Goal: Task Accomplishment & Management: Manage account settings

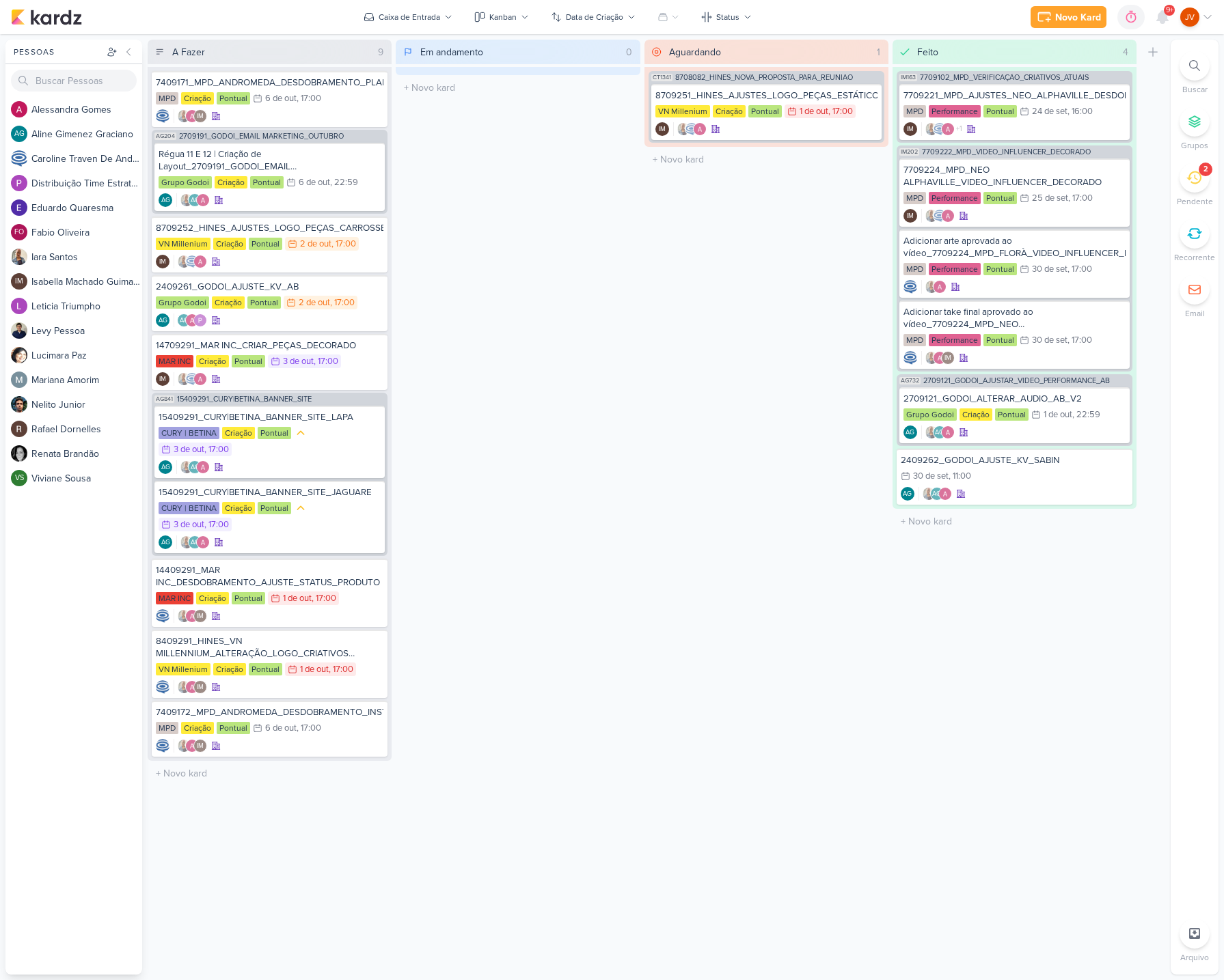
click at [1187, 184] on icon at bounding box center [1194, 177] width 15 height 15
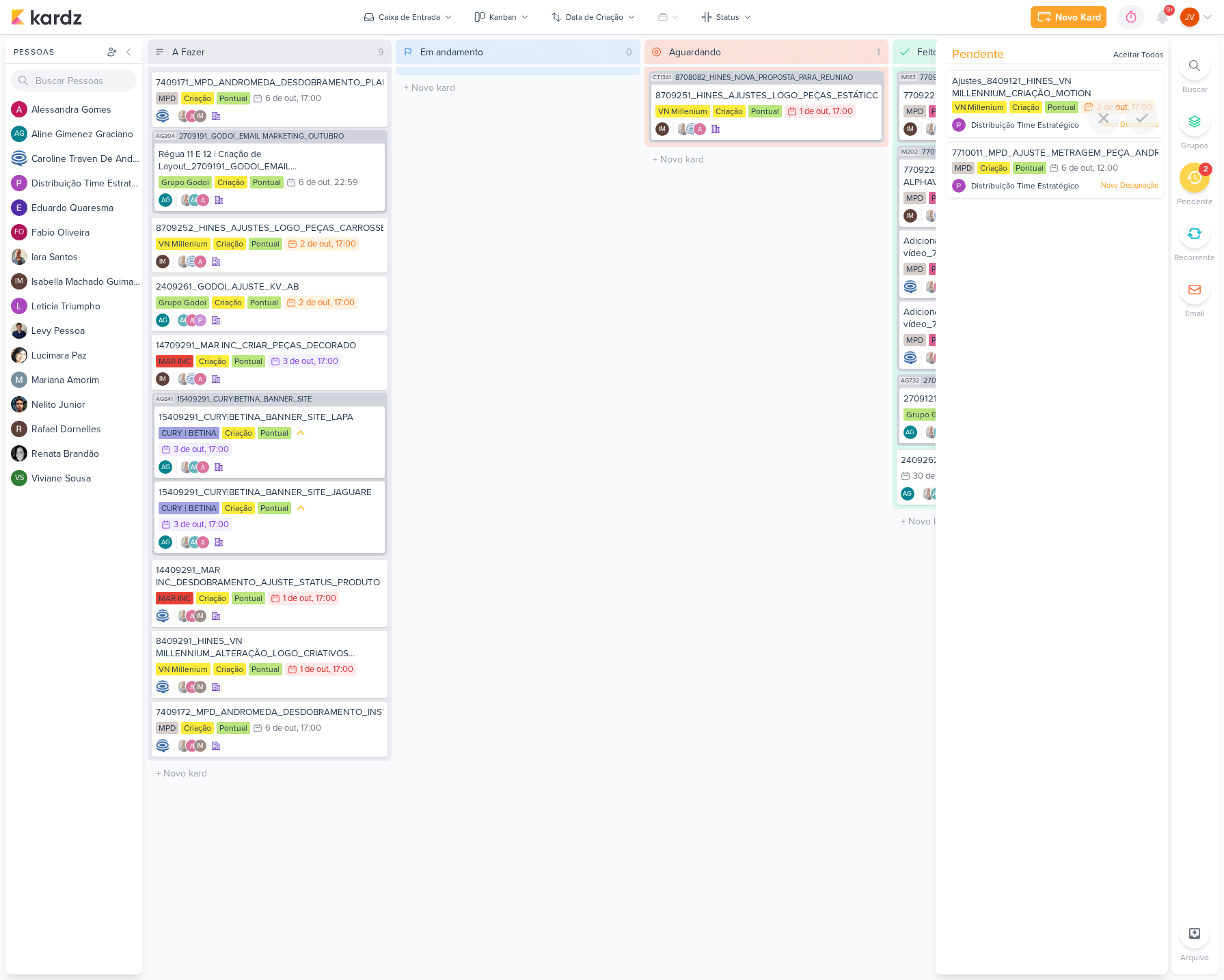
click at [1112, 90] on div "Ajustes_8409121_HINES_VN MILLENNIUM_CRIAÇÃO_MOTION" at bounding box center [1055, 87] width 206 height 25
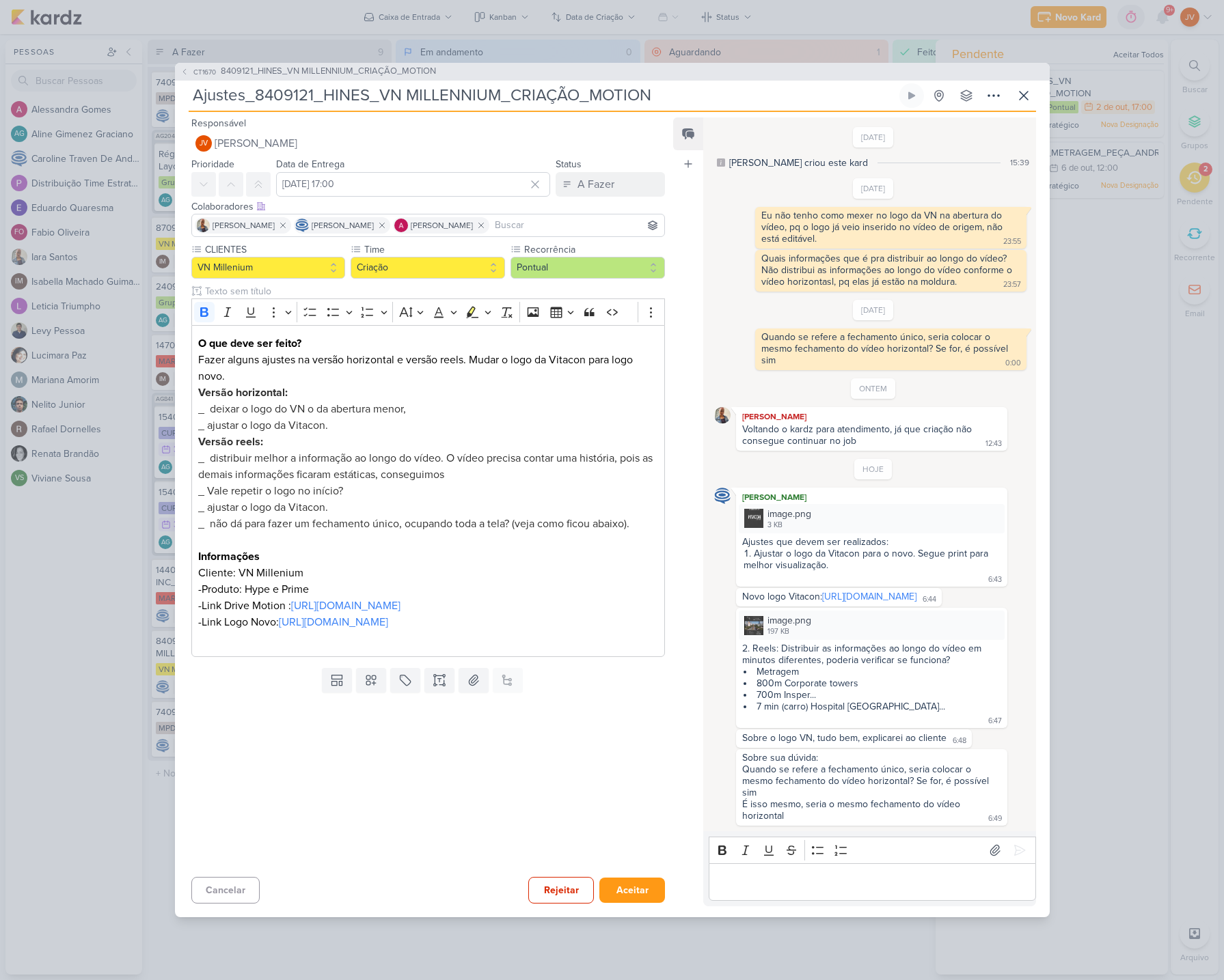
click at [1040, 84] on div "CT1670 8409121_HINES_VN MILLENNIUM_CRIAÇÃO_MOTION Ajustes_8409121_HINES_VN MILL…" at bounding box center [612, 490] width 875 height 854
click at [1027, 87] on icon at bounding box center [1023, 95] width 16 height 16
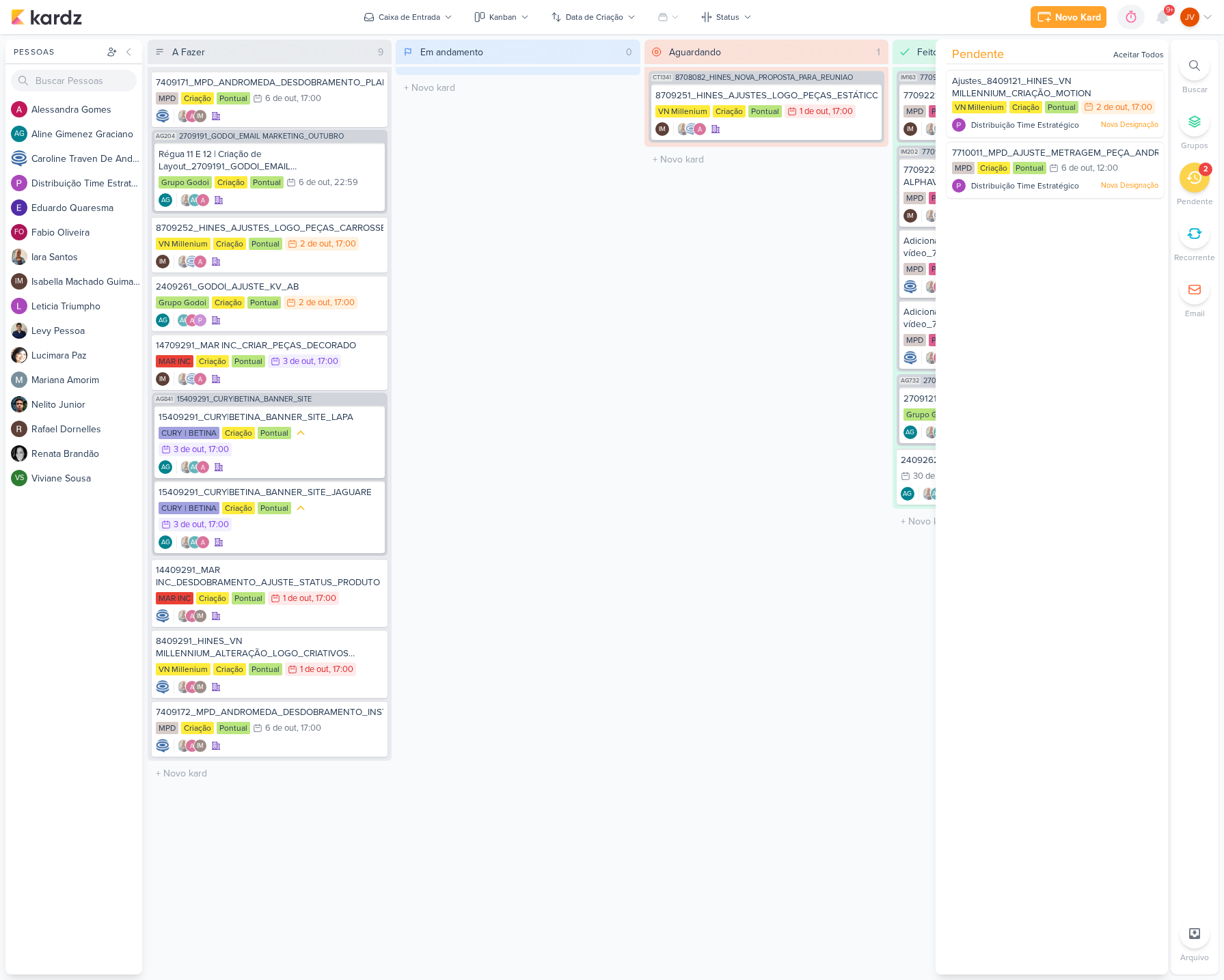
click at [1201, 183] on icon at bounding box center [1194, 177] width 15 height 15
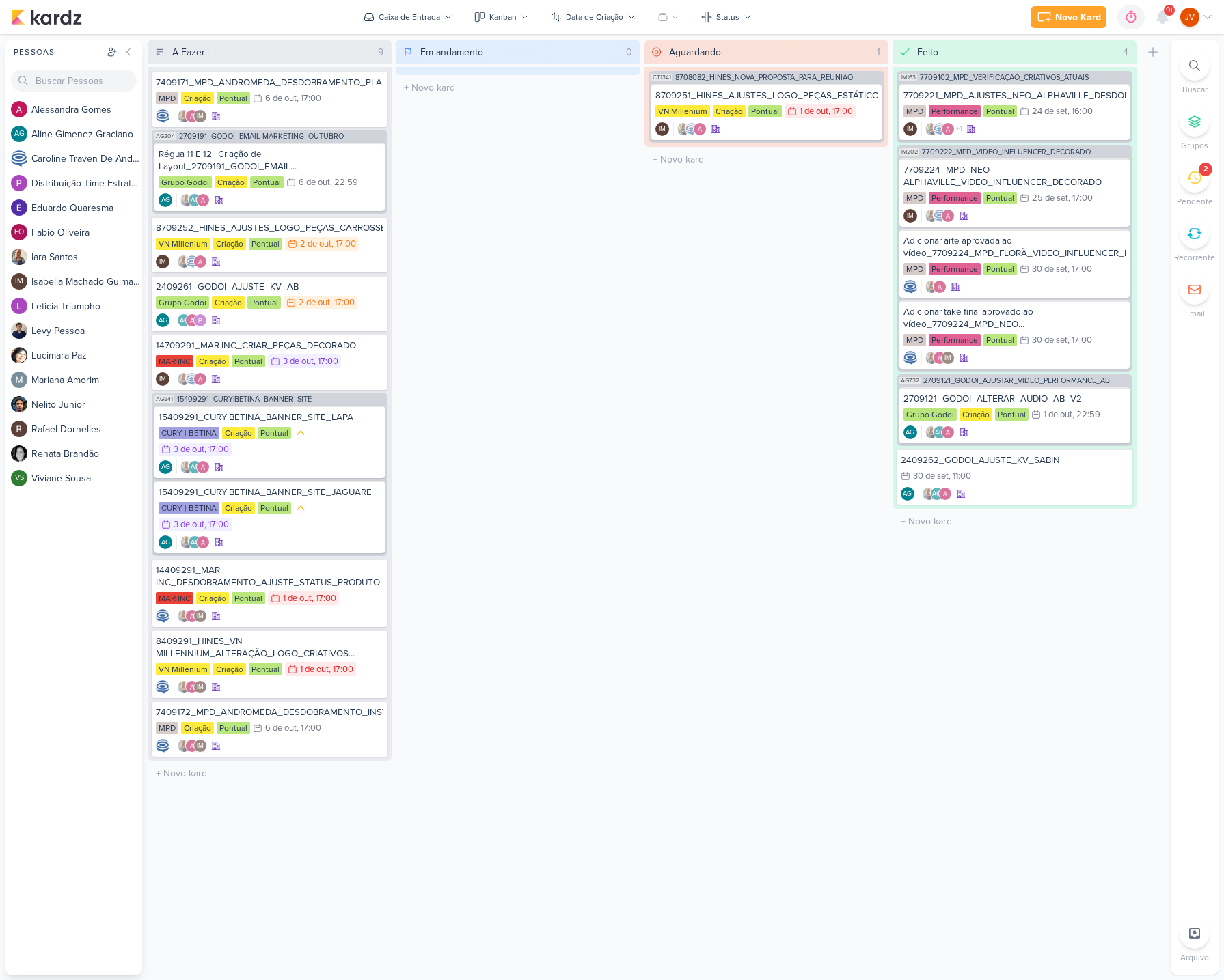
click at [1200, 179] on icon at bounding box center [1194, 178] width 15 height 13
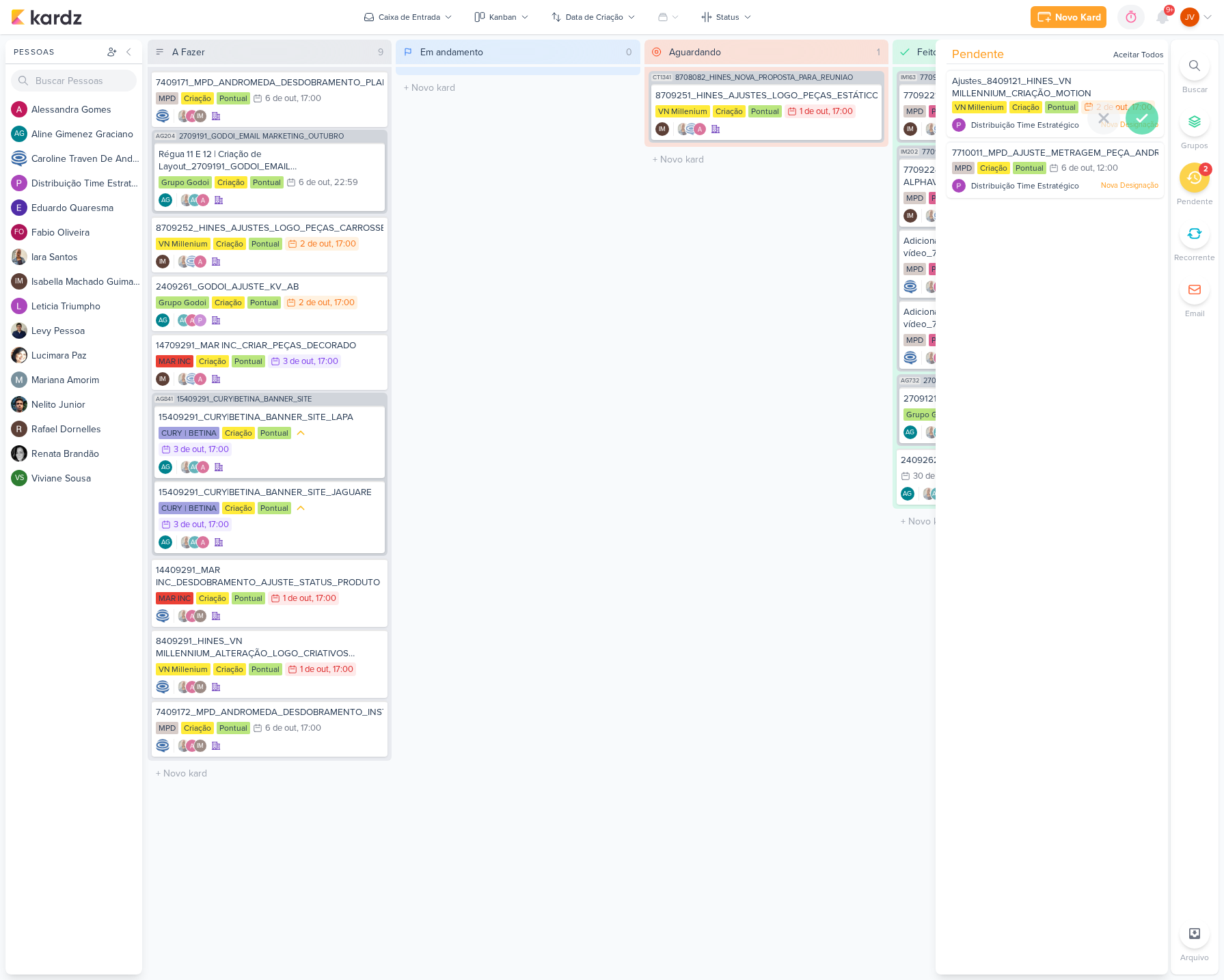
click at [1138, 127] on icon at bounding box center [1141, 118] width 16 height 16
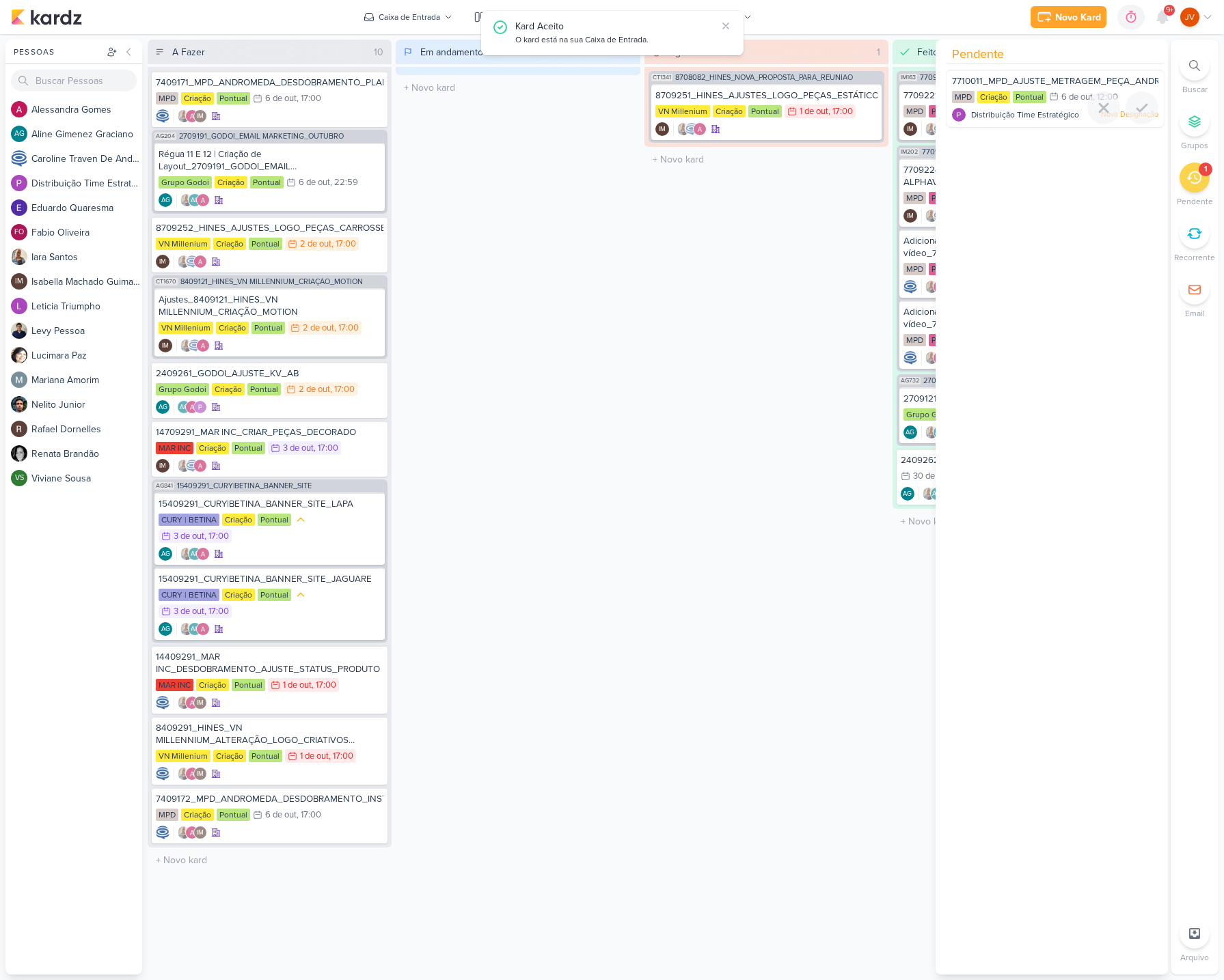
click at [1084, 79] on span "7710011_MPD_AJUSTE_METRAGEM_PEÇA_ANDROMEDA" at bounding box center [1072, 81] width 240 height 11
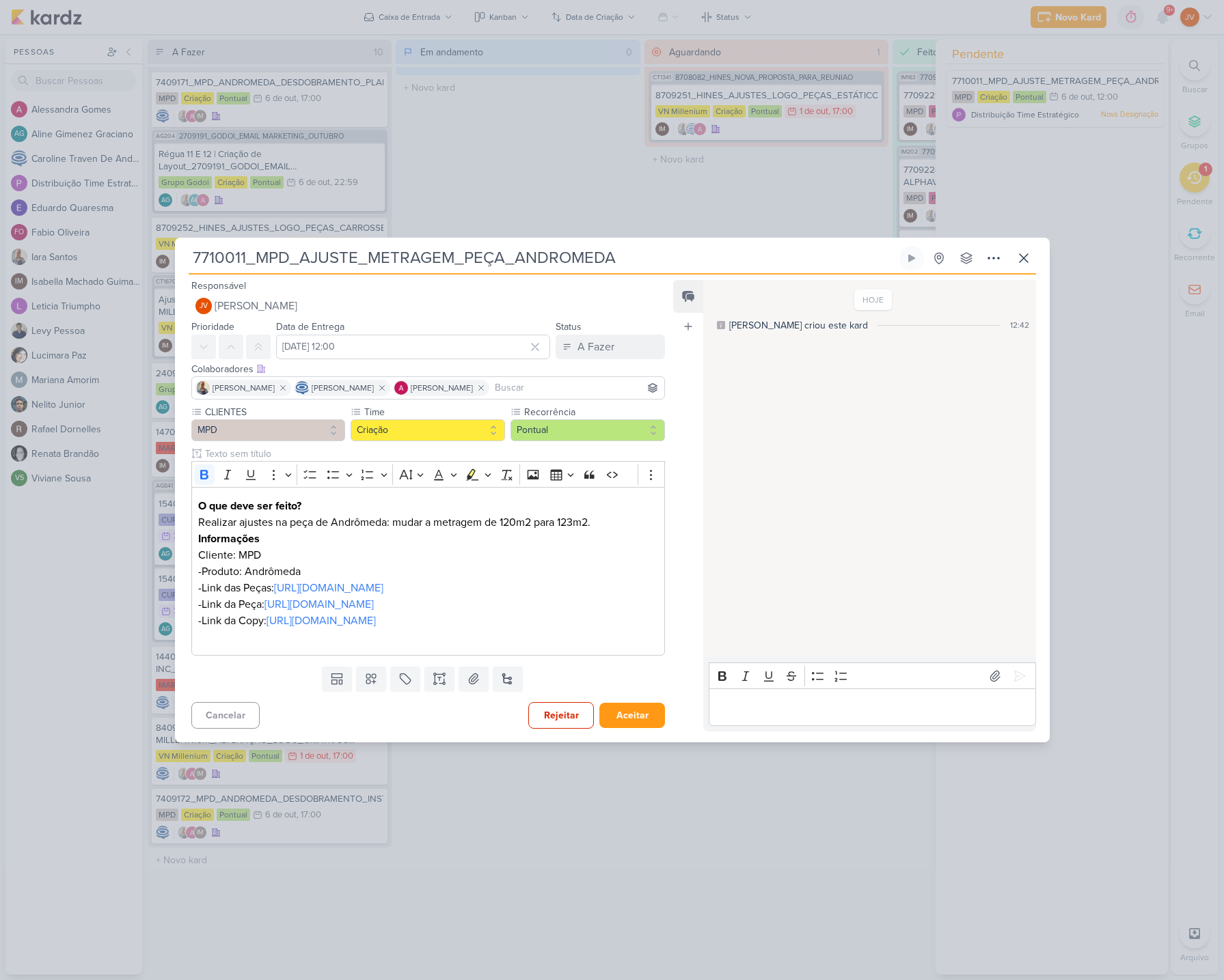
click at [637, 729] on button "Aceitar" at bounding box center [632, 715] width 66 height 25
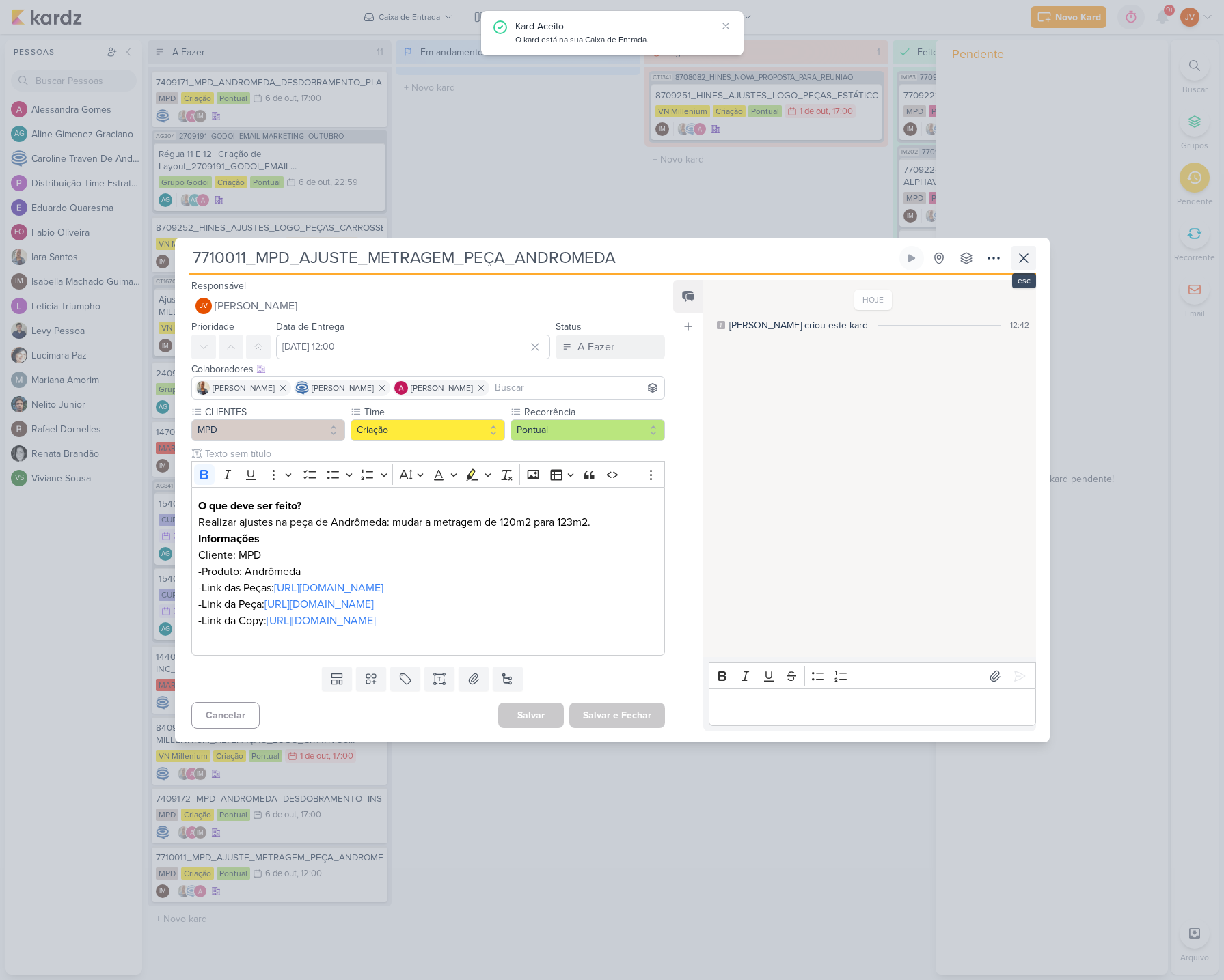
click at [1021, 250] on icon at bounding box center [1023, 258] width 16 height 16
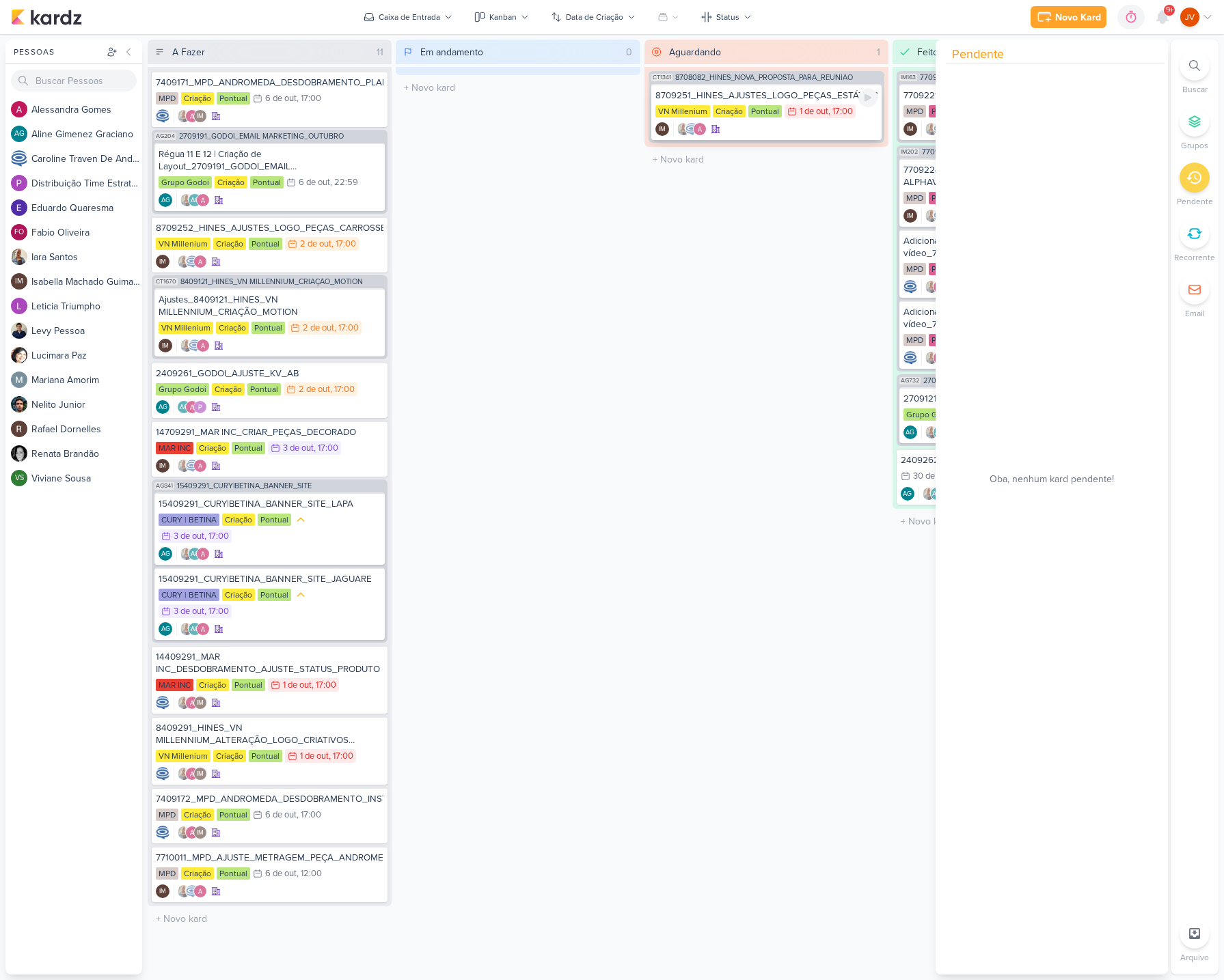
click at [789, 95] on div "8709251_HINES_AJUSTES_LOGO_PEÇAS_ESTÁTICO" at bounding box center [766, 96] width 222 height 12
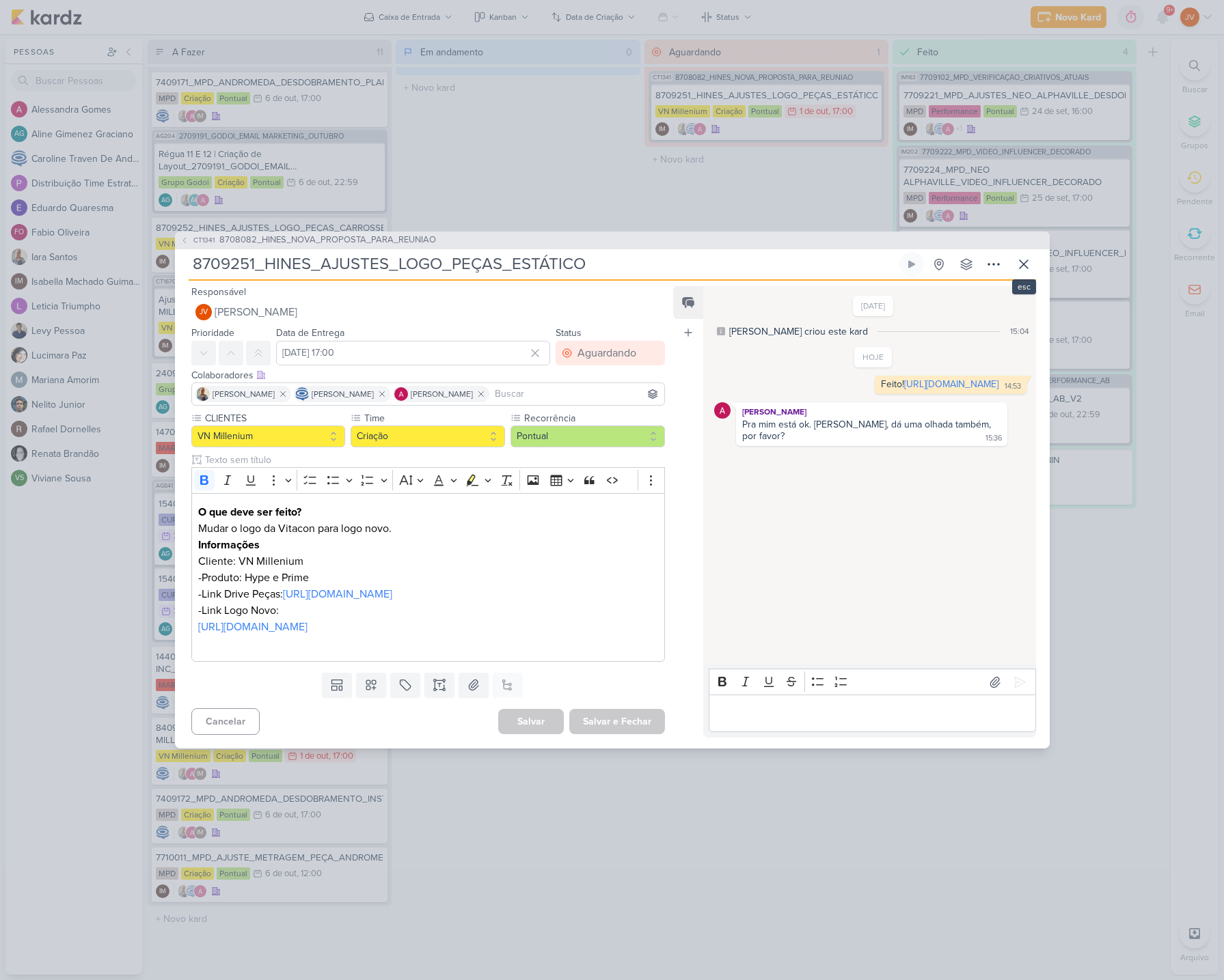
click at [1024, 256] on icon at bounding box center [1023, 264] width 16 height 16
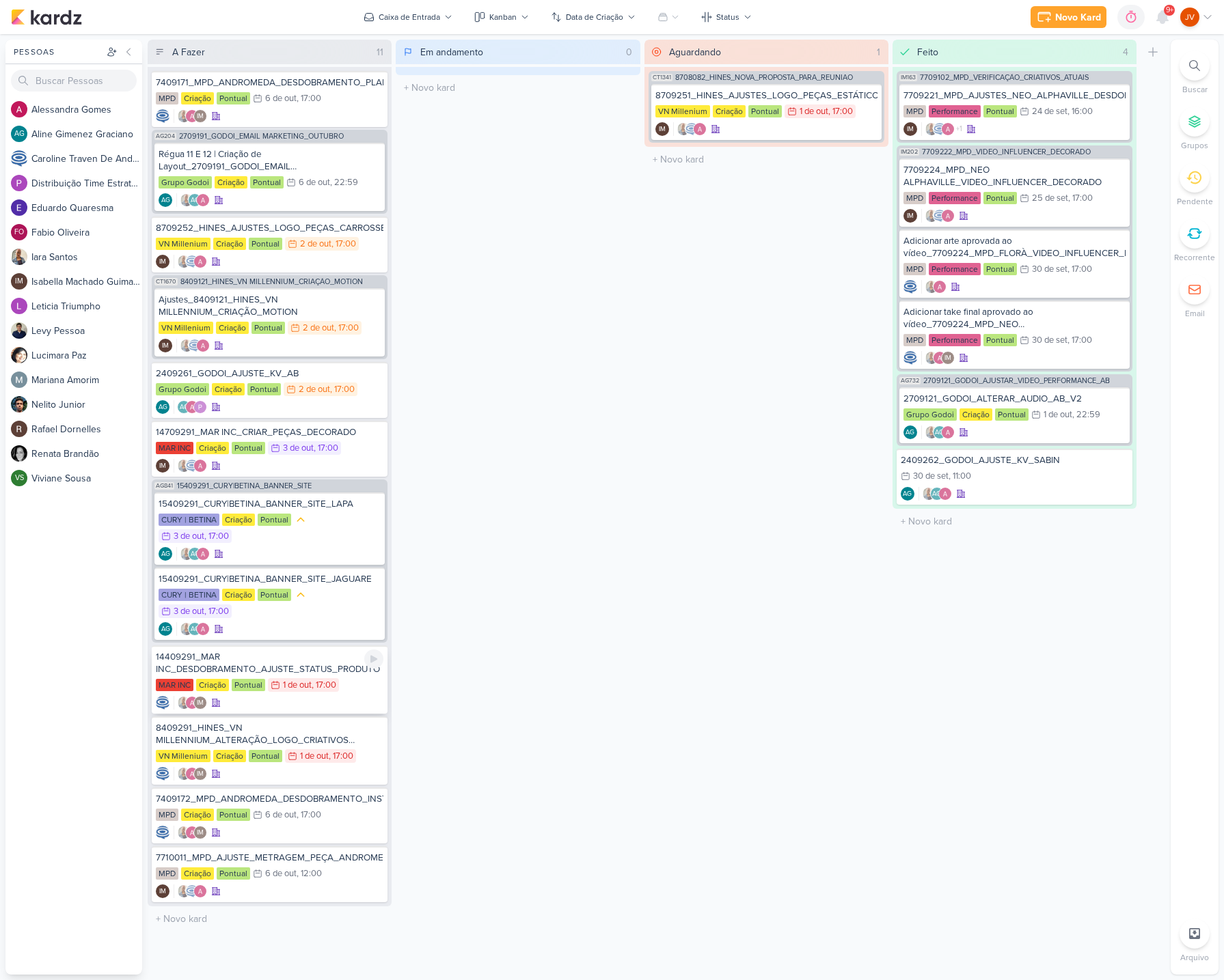
click at [308, 669] on div "14409291_MAR INC_DESDOBRAMENTO_AJUSTE_STATUS_PRODUTO" at bounding box center [269, 663] width 227 height 24
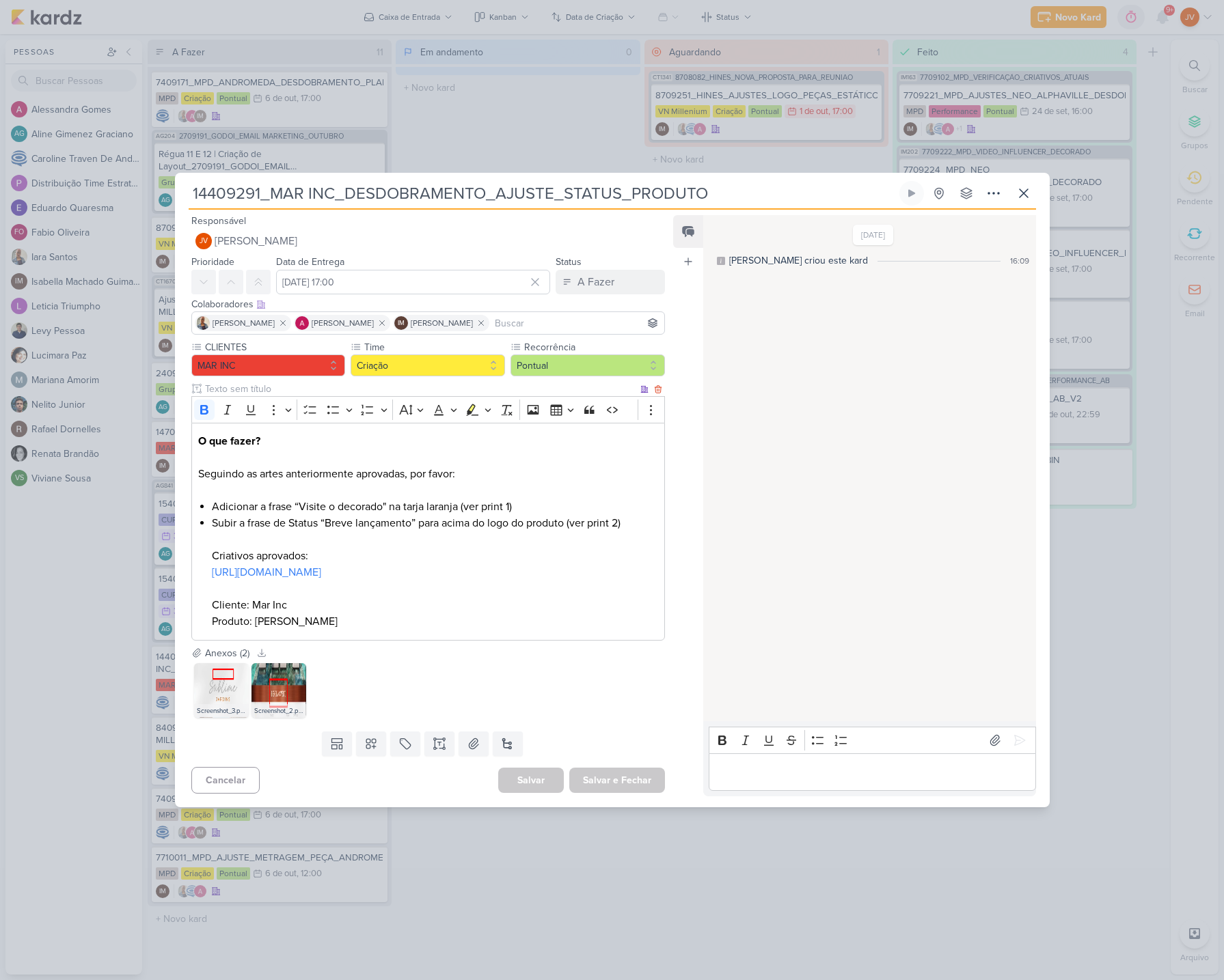
drag, startPoint x: 367, startPoint y: 572, endPoint x: 736, endPoint y: 490, distance: 378.0
click at [321, 575] on link "[URL][DOMAIN_NAME]" at bounding box center [266, 572] width 109 height 13
click at [248, 684] on img at bounding box center [221, 690] width 55 height 55
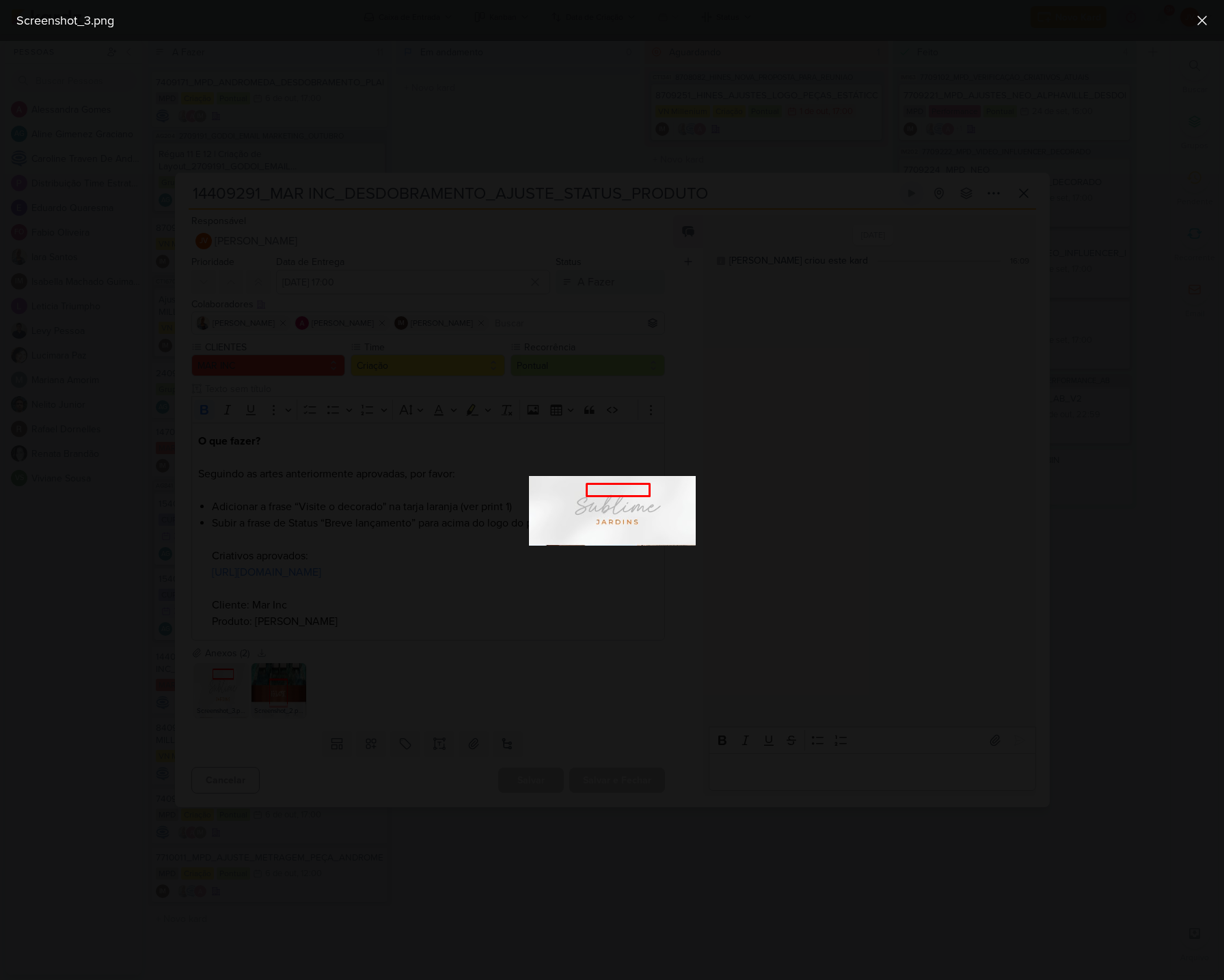
click at [616, 704] on div at bounding box center [612, 510] width 1224 height 939
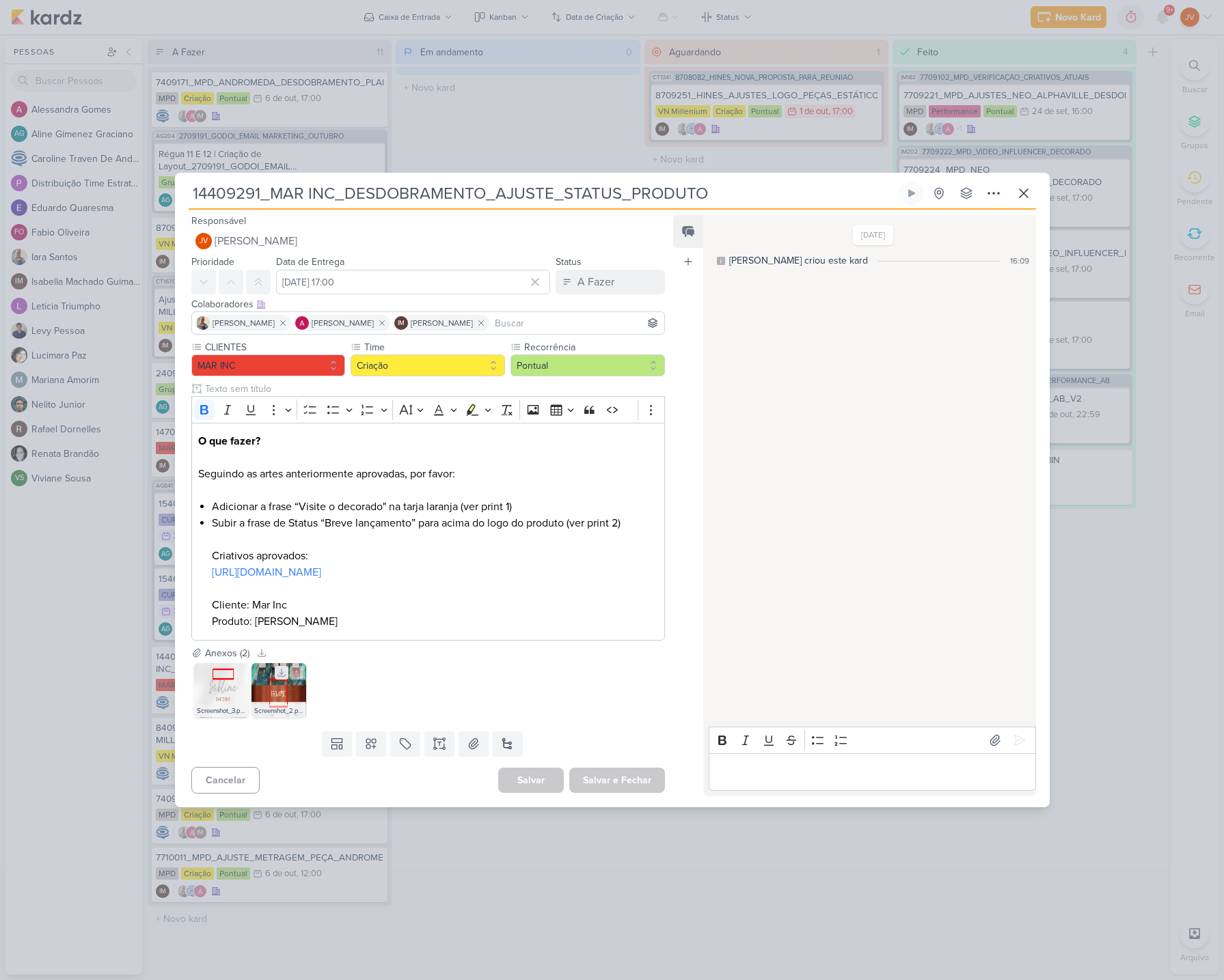
click at [280, 678] on button at bounding box center [281, 672] width 13 height 13
click at [288, 690] on img at bounding box center [279, 690] width 55 height 55
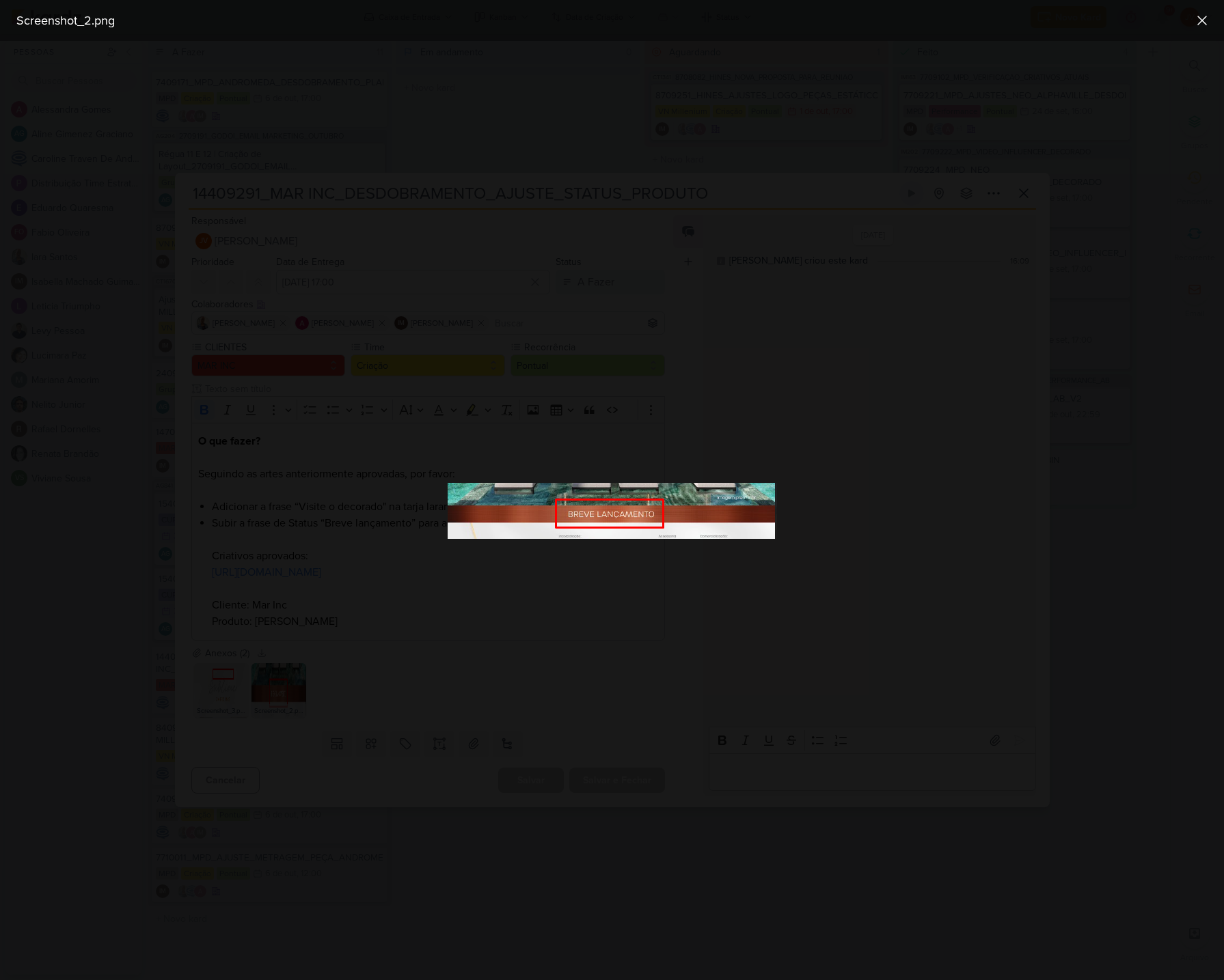
click at [455, 684] on div at bounding box center [612, 510] width 1224 height 939
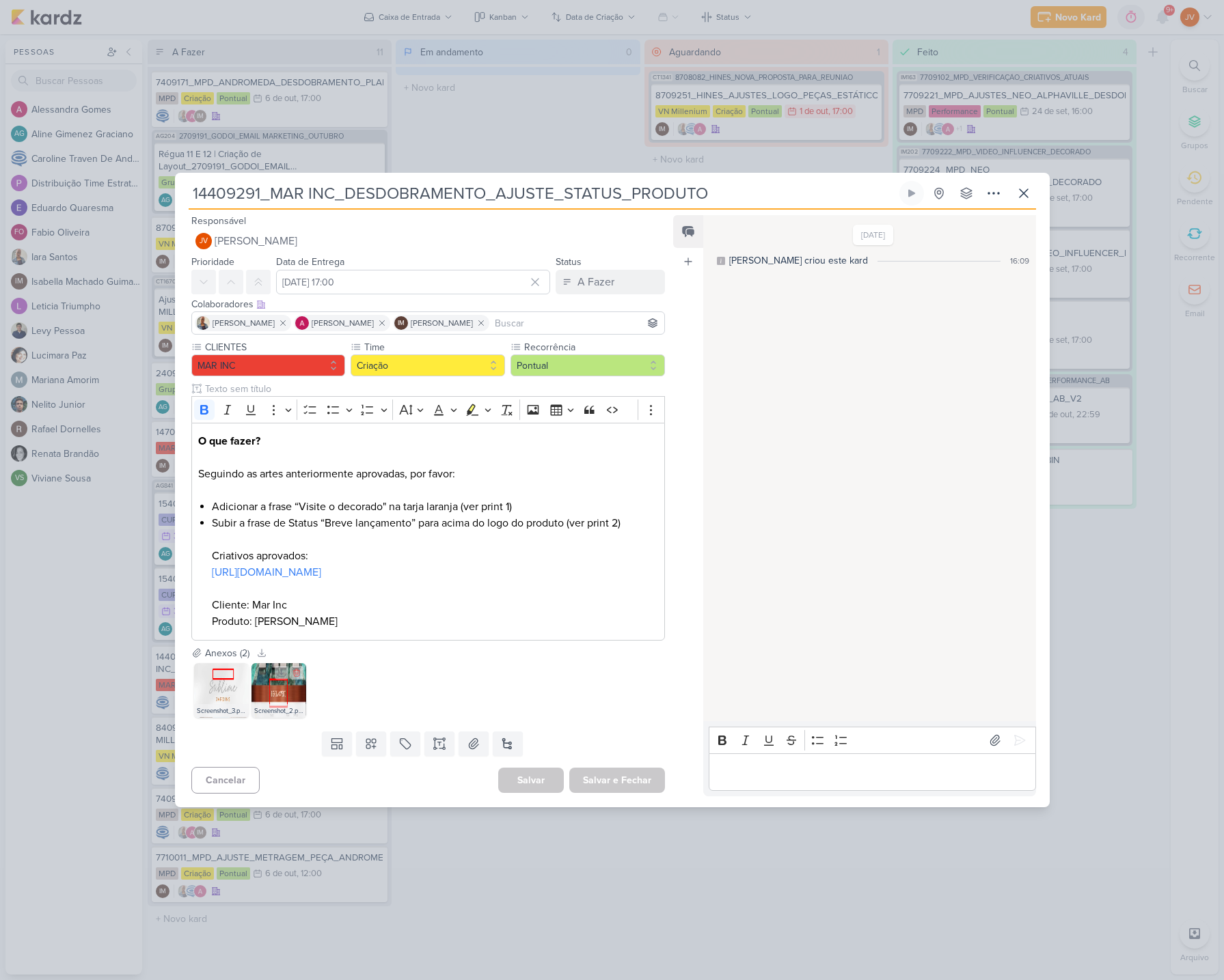
click at [298, 691] on img at bounding box center [279, 690] width 55 height 55
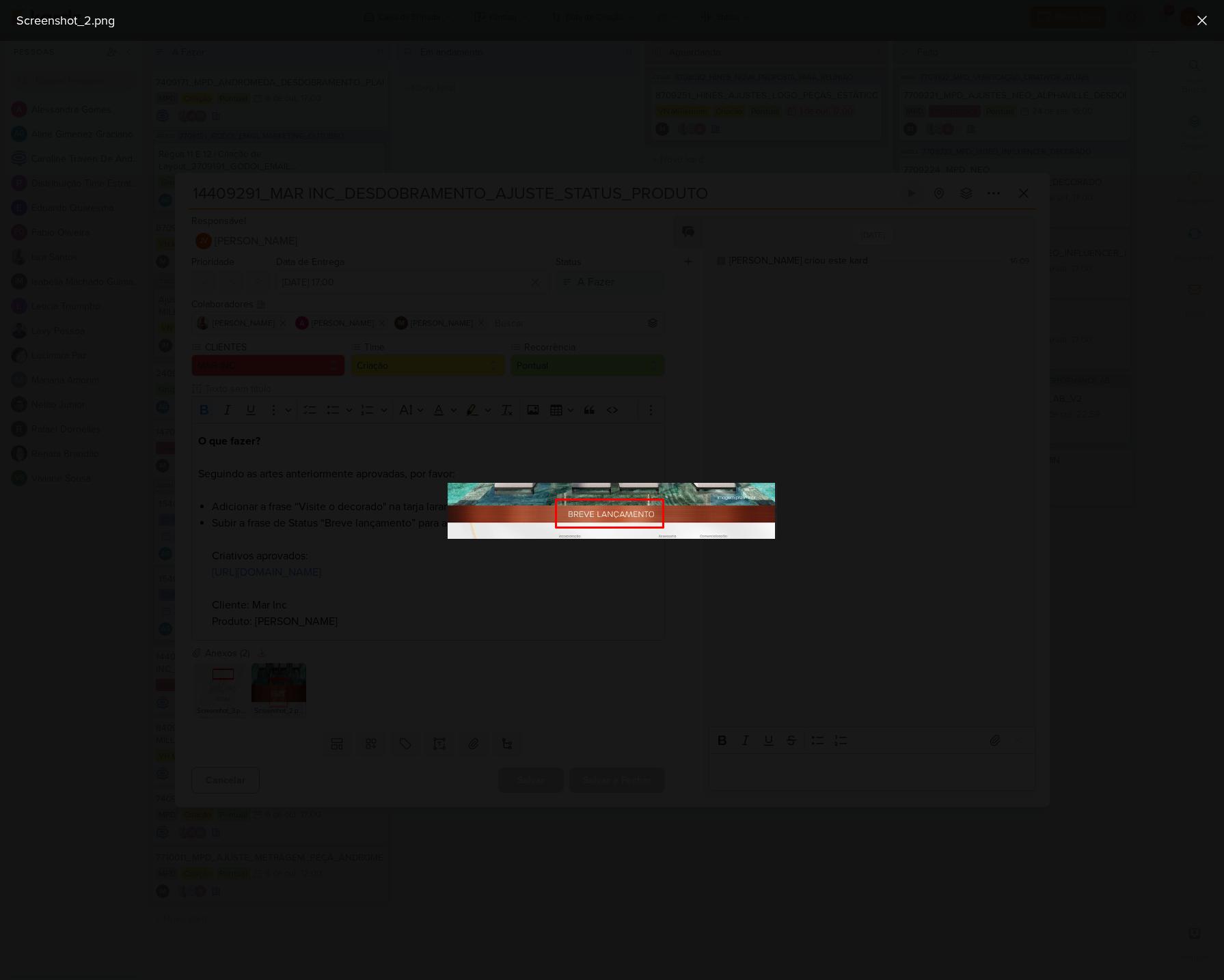
drag, startPoint x: 391, startPoint y: 700, endPoint x: 376, endPoint y: 701, distance: 15.0
click at [381, 697] on div at bounding box center [612, 510] width 1224 height 939
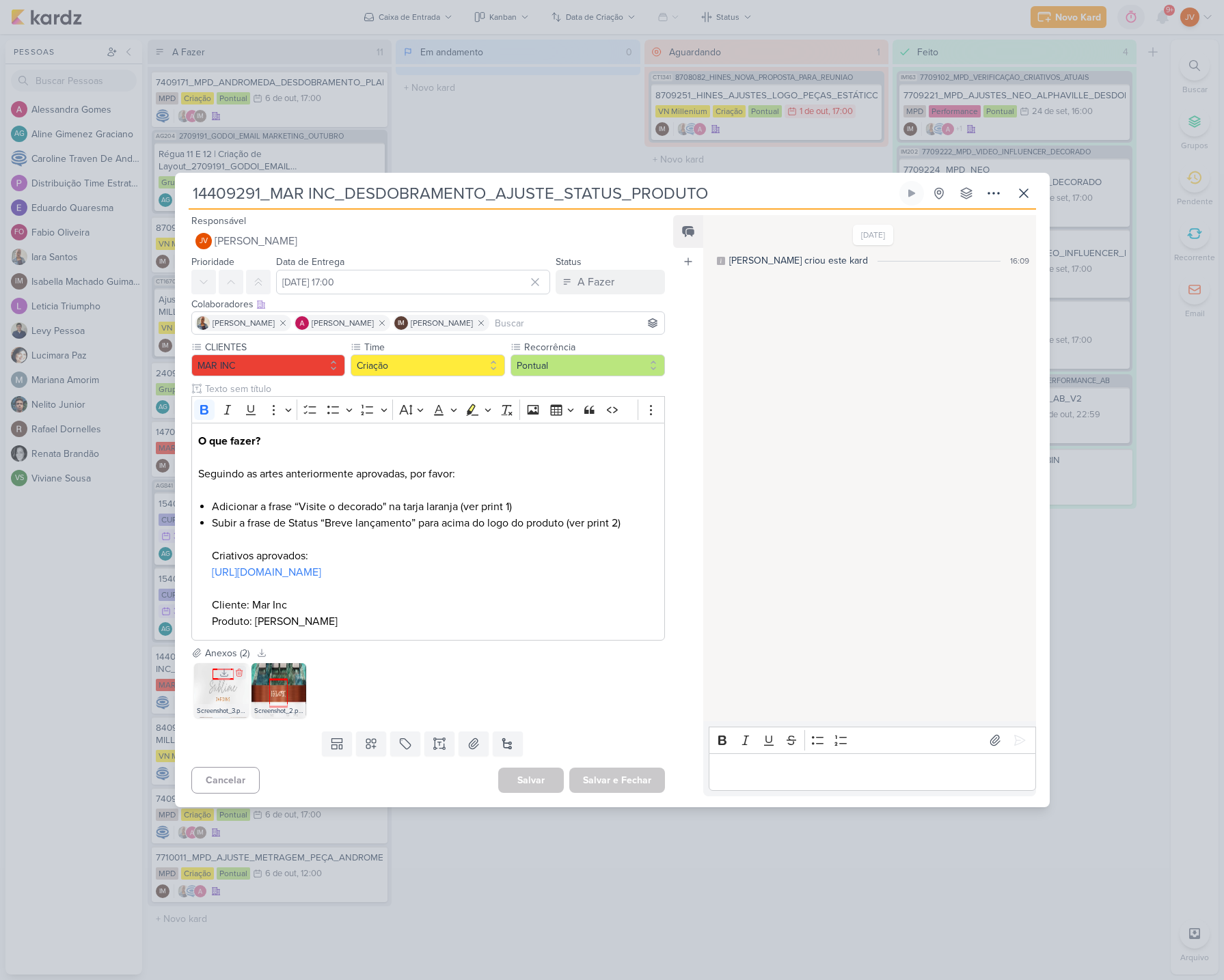
click at [232, 696] on img at bounding box center [221, 690] width 55 height 55
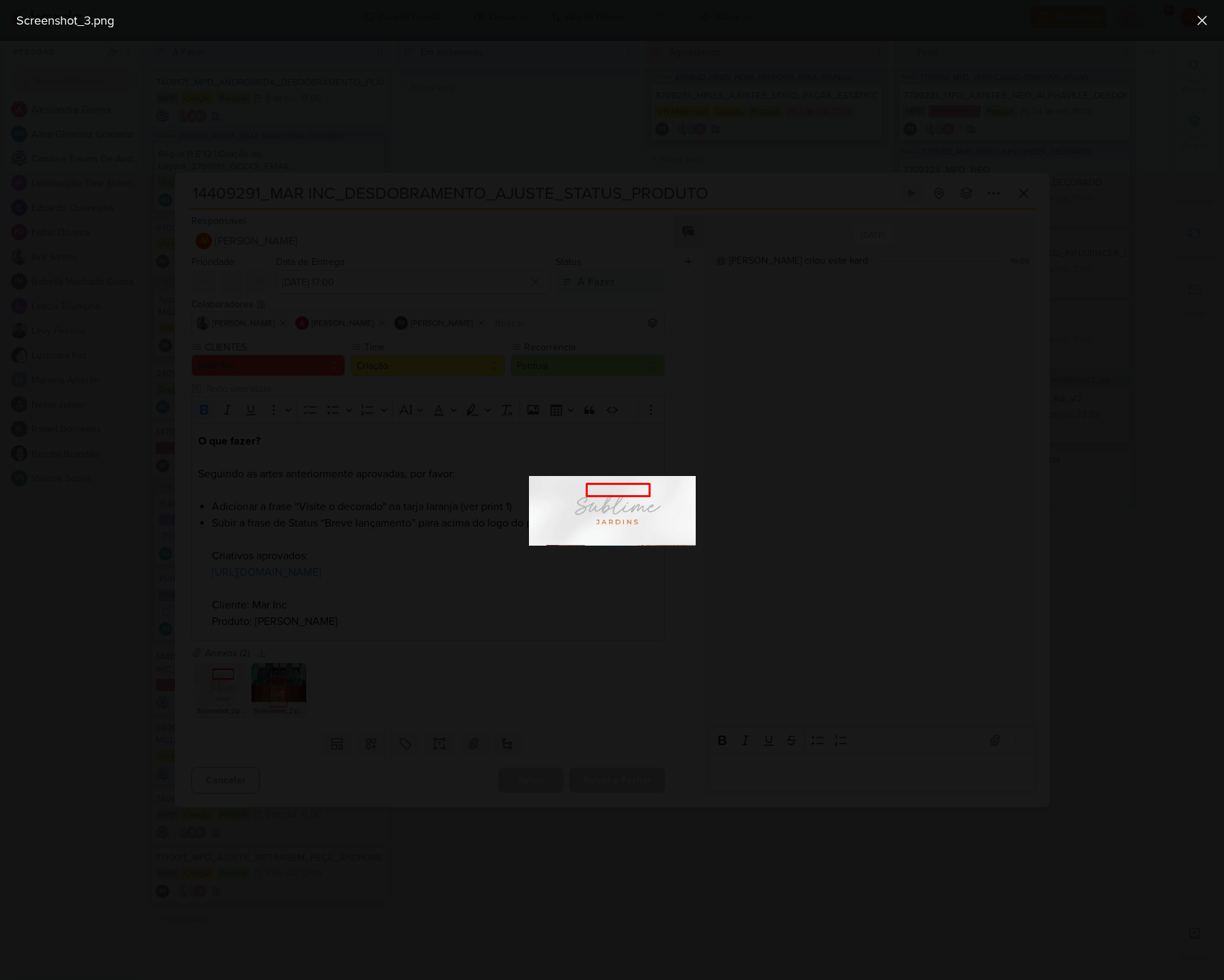
click at [460, 699] on div at bounding box center [612, 510] width 1224 height 939
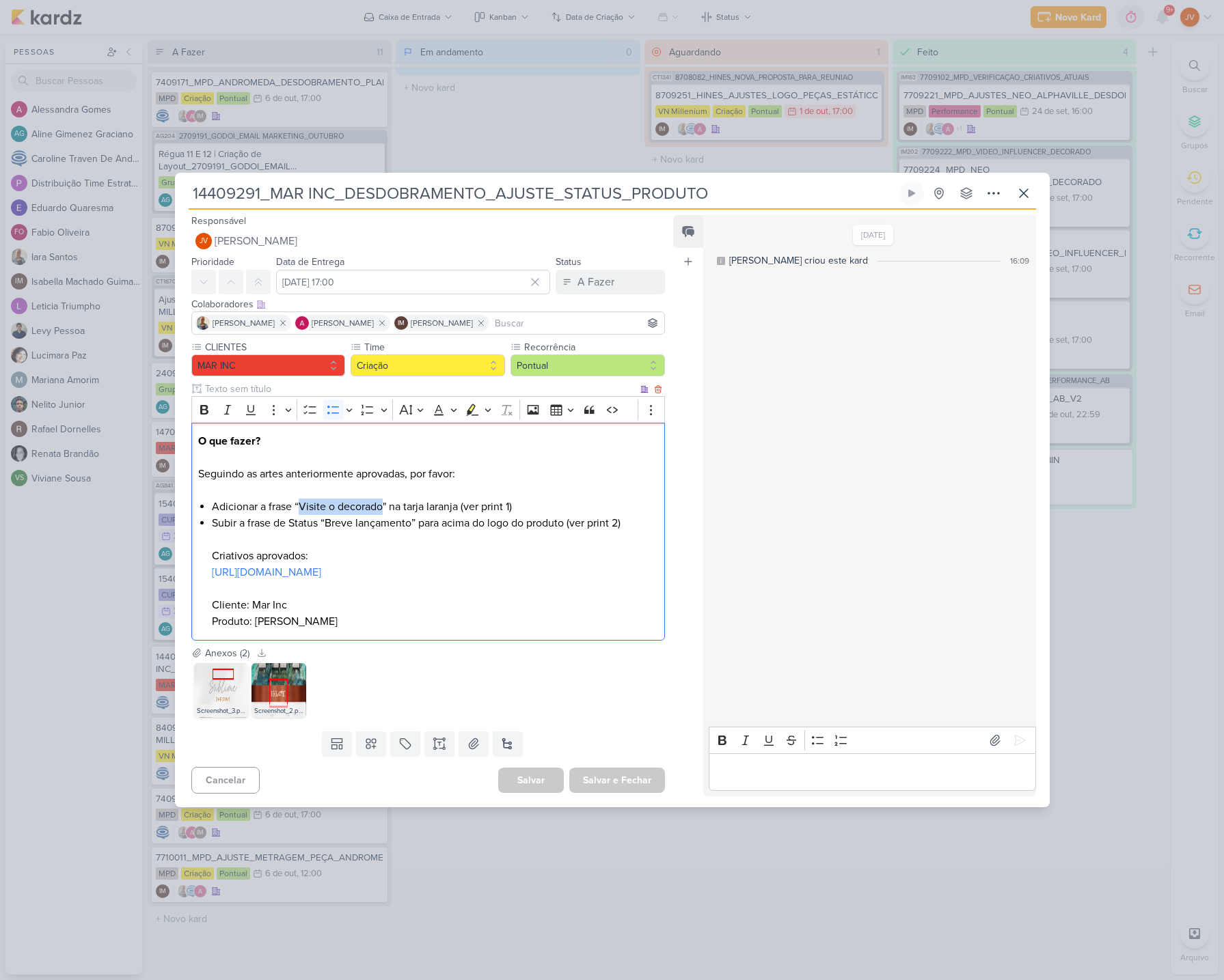
drag, startPoint x: 381, startPoint y: 504, endPoint x: 298, endPoint y: 511, distance: 83.3
click at [301, 509] on li "Adicionar a frase “Visite o decorado" na tarja laranja (ver print 1)" at bounding box center [434, 507] width 445 height 16
copy li "Visite o decorado"
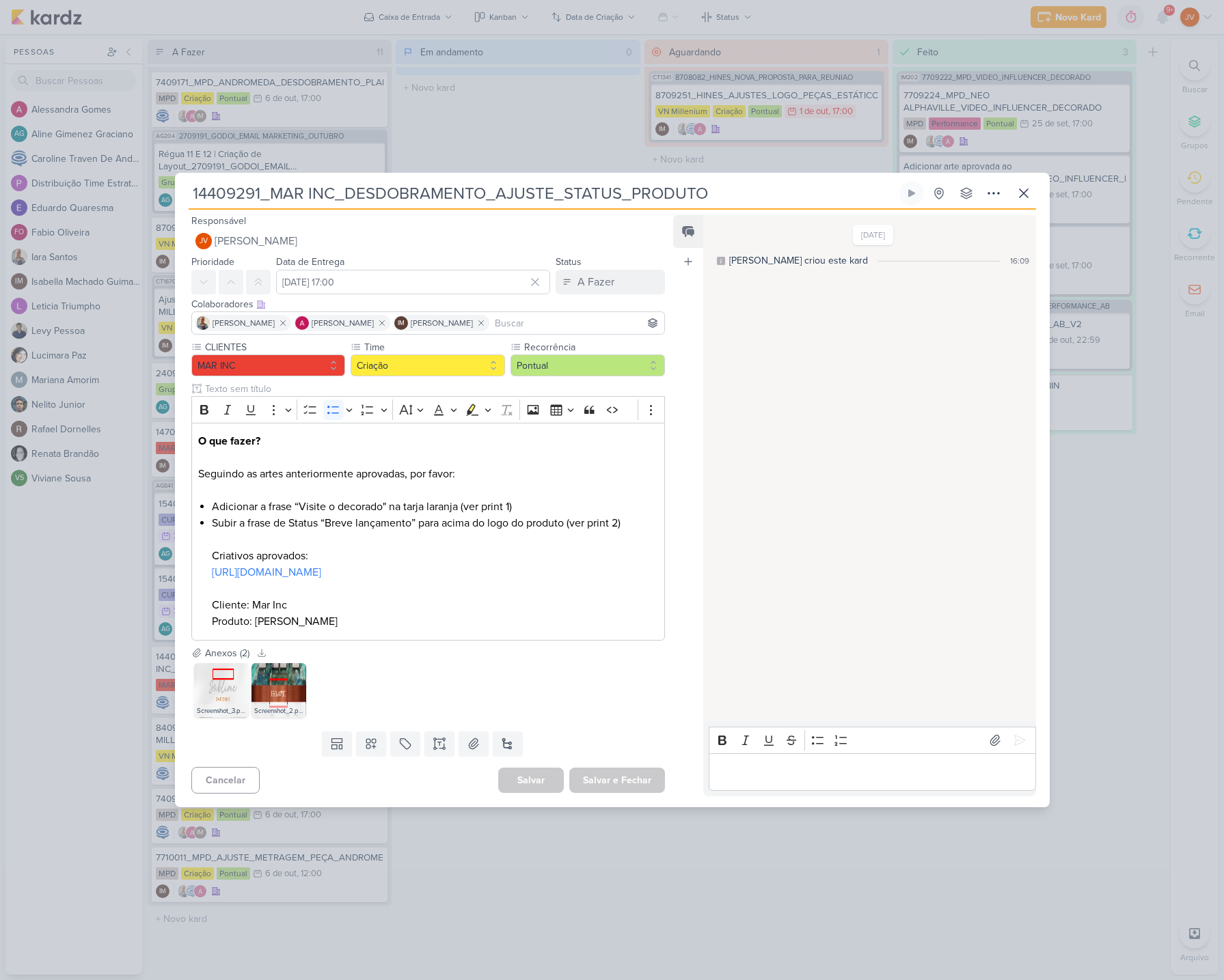
drag, startPoint x: 712, startPoint y: 191, endPoint x: 245, endPoint y: 156, distance: 468.3
click at [243, 155] on div "14409291_MAR INC_DESDOBRAMENTO_AJUSTE_STATUS_PRODUTO" at bounding box center [612, 490] width 1224 height 980
click at [717, 193] on input "14409291_MAR INC_DESDOBRAMENTO_AJUSTE_STATUS_PRODUTO" at bounding box center [542, 193] width 708 height 24
drag, startPoint x: 712, startPoint y: 193, endPoint x: 194, endPoint y: 180, distance: 518.2
click at [194, 179] on div "14409291_MAR INC_DESDOBRAMENTO_AJUSTE_STATUS_PRODUTO" at bounding box center [612, 490] width 875 height 634
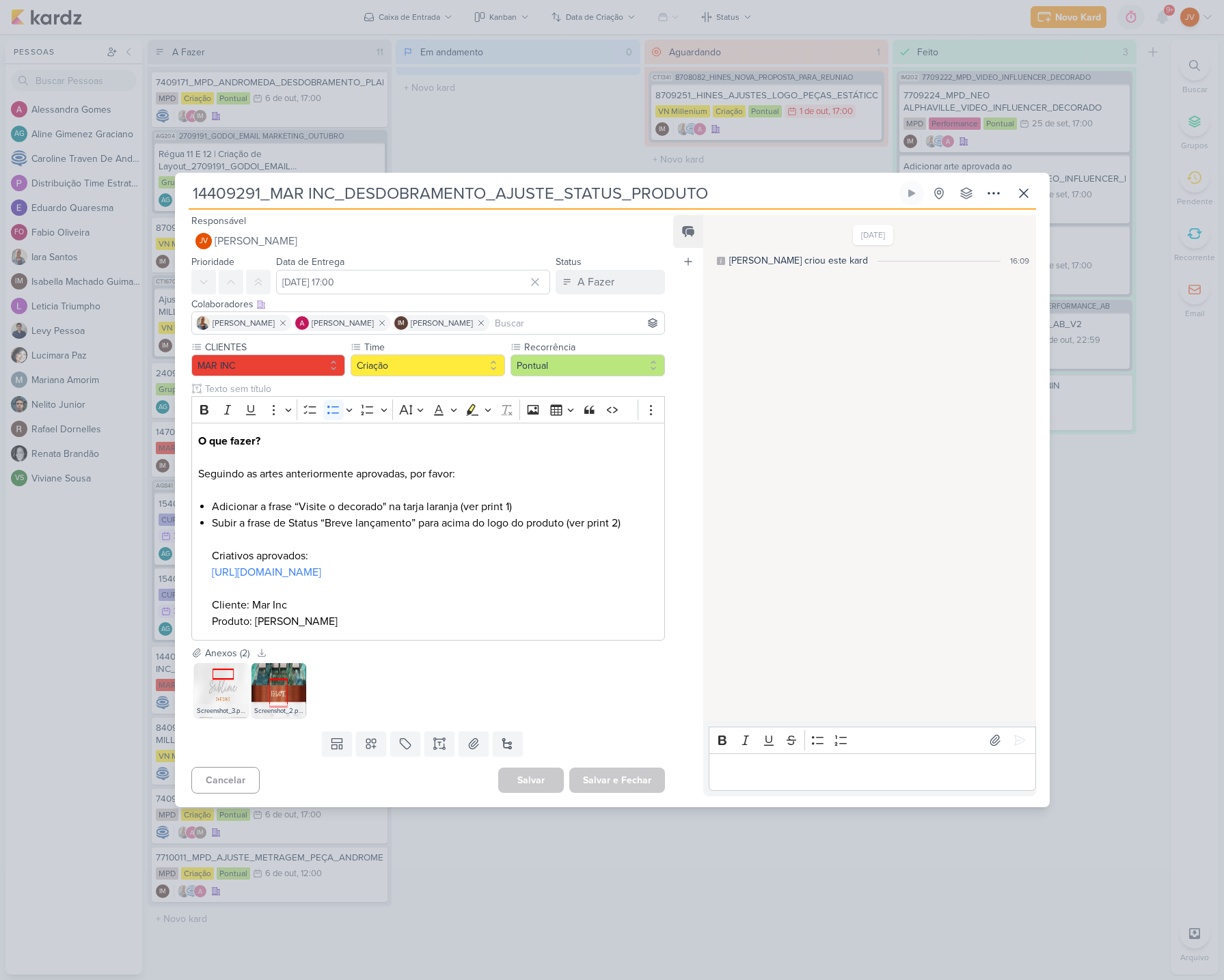
click at [694, 898] on div "14409291_MAR INC_DESDOBRAMENTO_AJUSTE_STATUS_PRODUTO" at bounding box center [612, 490] width 1224 height 980
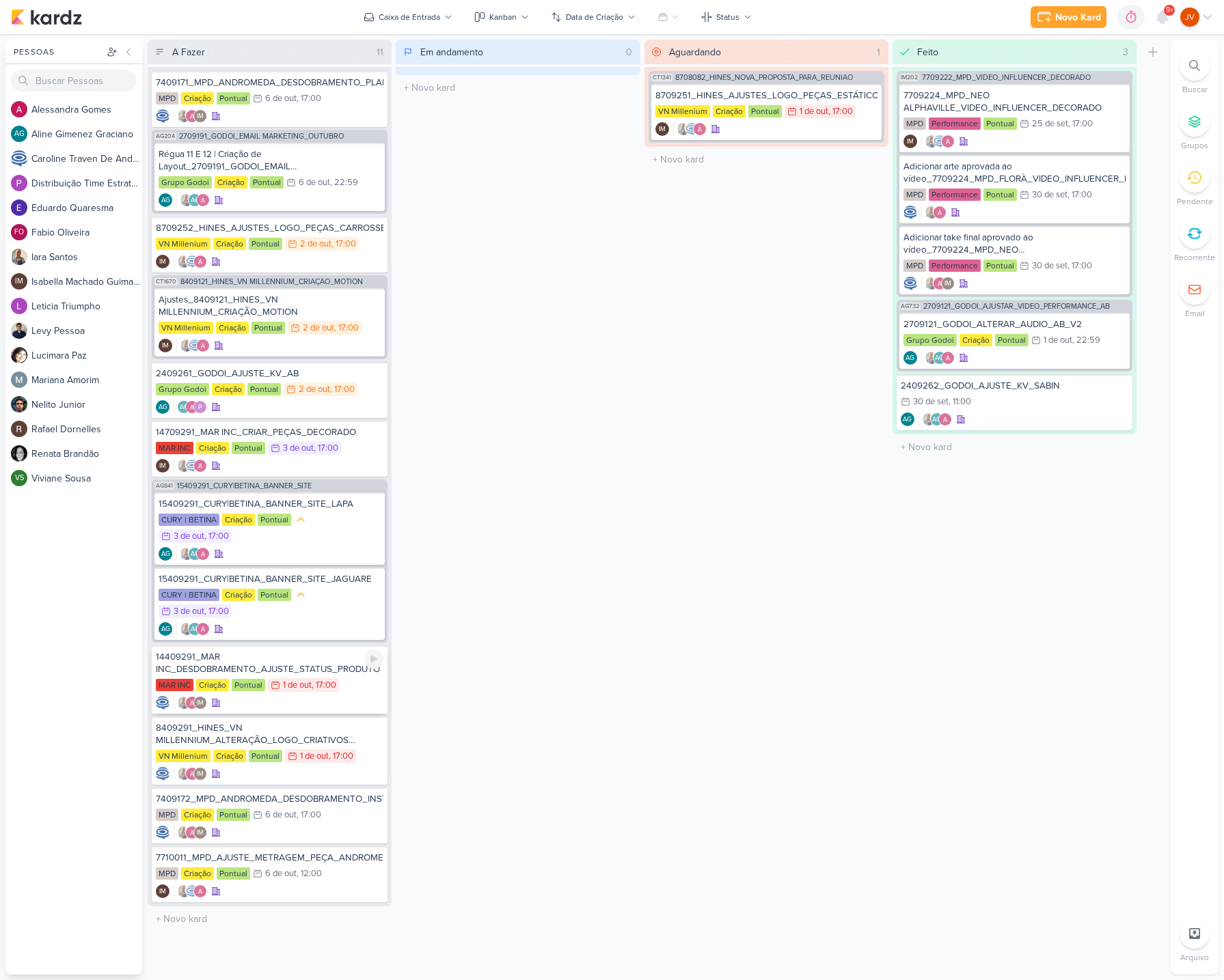
click at [334, 669] on div "14409291_MAR INC_DESDOBRAMENTO_AJUSTE_STATUS_PRODUTO" at bounding box center [269, 663] width 227 height 24
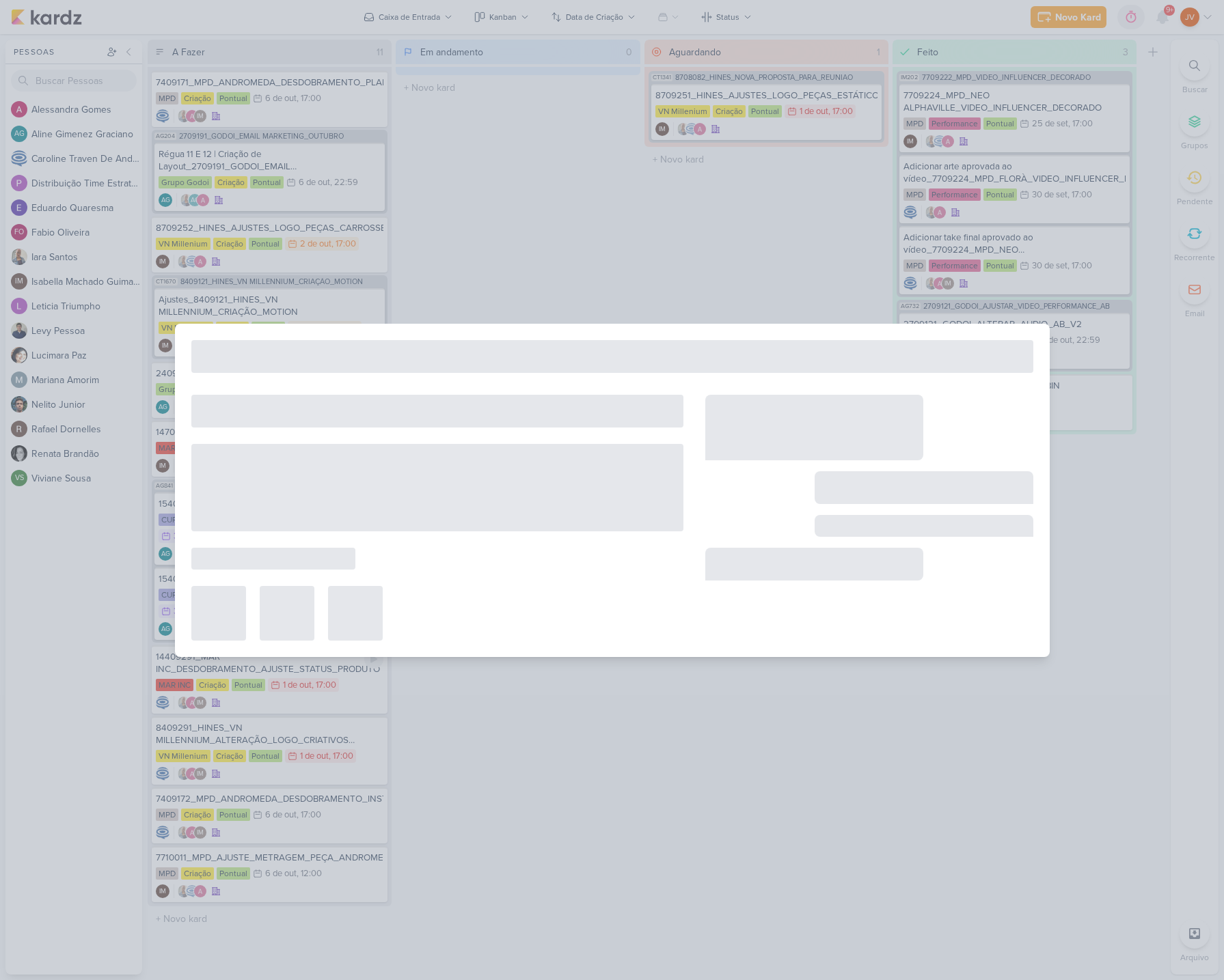
click at [334, 669] on div at bounding box center [612, 490] width 1224 height 980
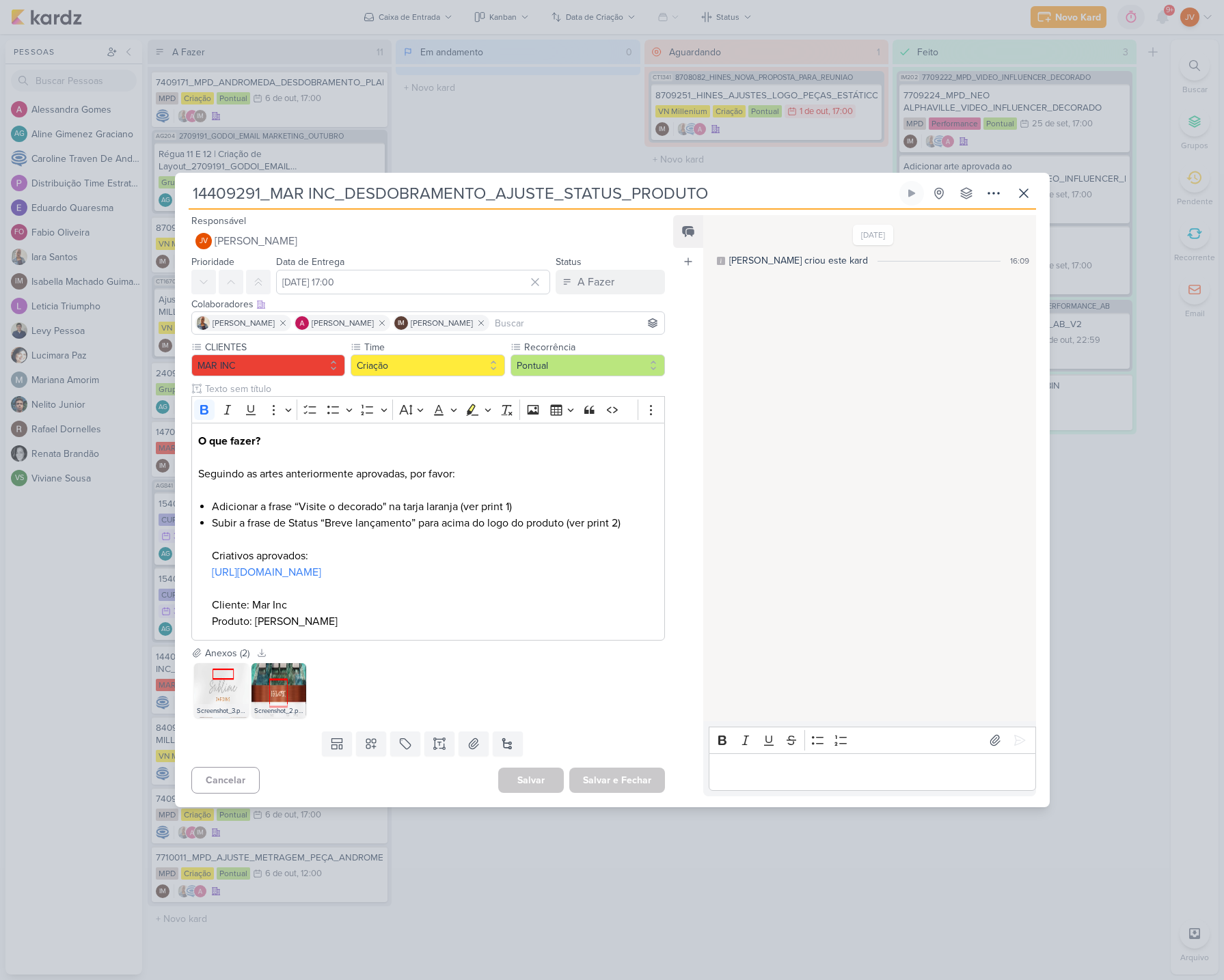
drag, startPoint x: 1133, startPoint y: 412, endPoint x: 1144, endPoint y: 412, distance: 11.0
click at [1134, 412] on div "14409291_MAR INC_DESDOBRAMENTO_AJUSTE_STATUS_PRODUTO" at bounding box center [612, 490] width 1224 height 980
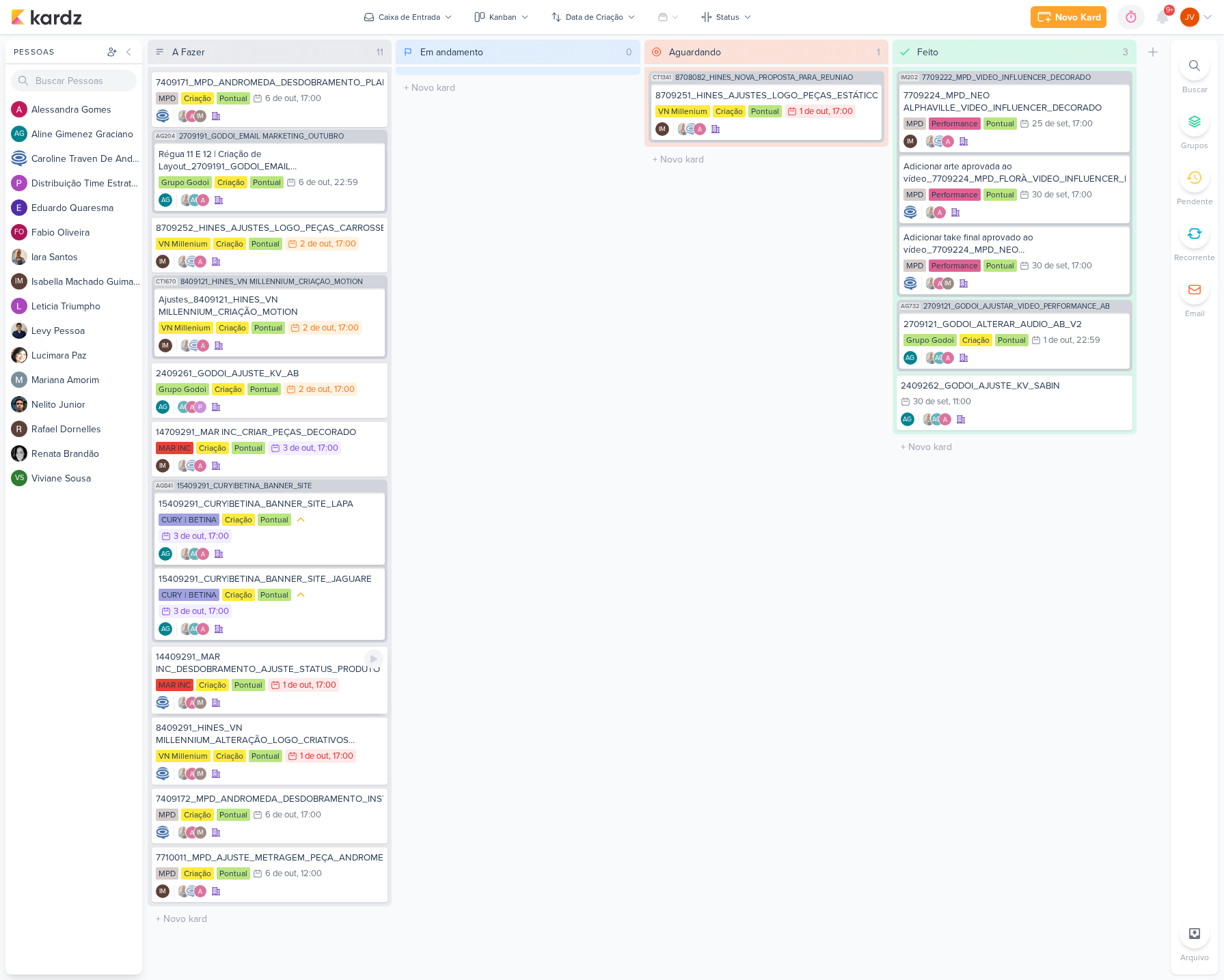
click at [337, 668] on div "14409291_MAR INC_DESDOBRAMENTO_AJUSTE_STATUS_PRODUTO" at bounding box center [269, 663] width 227 height 24
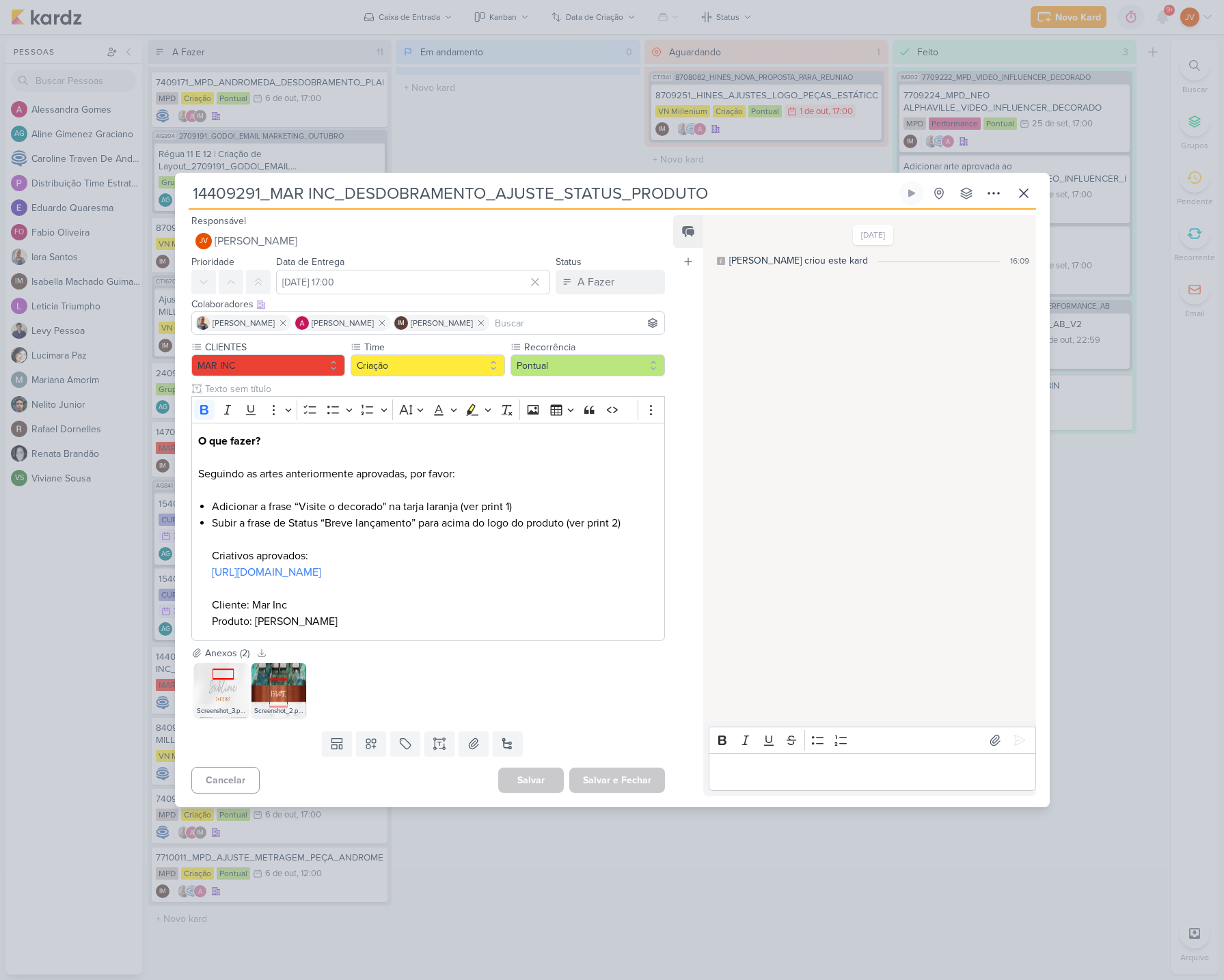
click at [639, 194] on input "14409291_MAR INC_DESDOBRAMENTO_AJUSTE_STATUS_PRODUTO" at bounding box center [542, 193] width 708 height 24
click at [638, 194] on input "14409291_MAR INC_DESDOBRAMENTO_AJUSTE_STATUS_PRODUTO" at bounding box center [542, 193] width 708 height 24
click at [648, 191] on input "14409291_MAR INC_DESDOBRAMENTO_AJUSTE_STATUS_PRODUTO" at bounding box center [542, 193] width 708 height 24
click at [280, 682] on img at bounding box center [279, 690] width 55 height 55
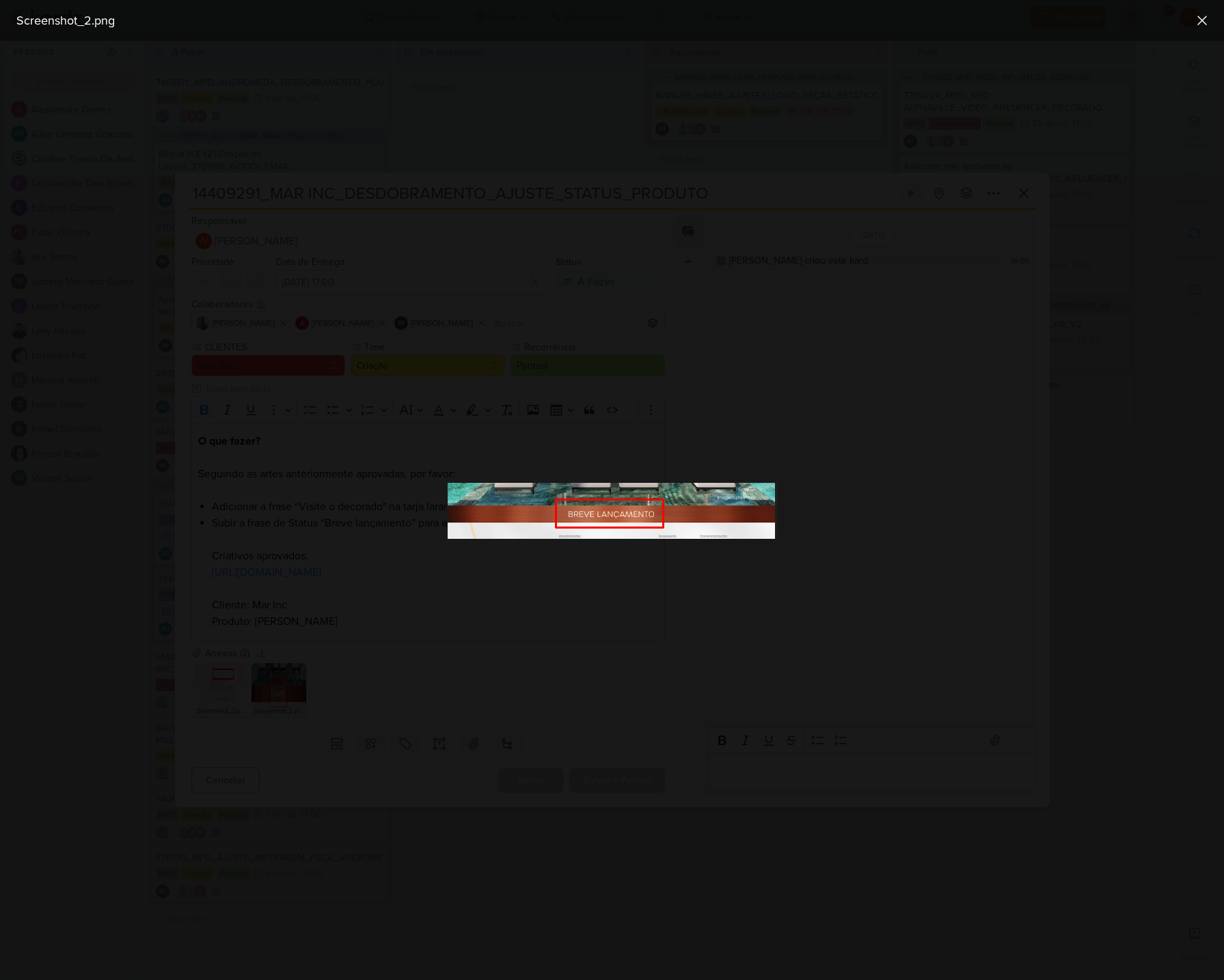
click at [701, 658] on div at bounding box center [612, 510] width 1224 height 939
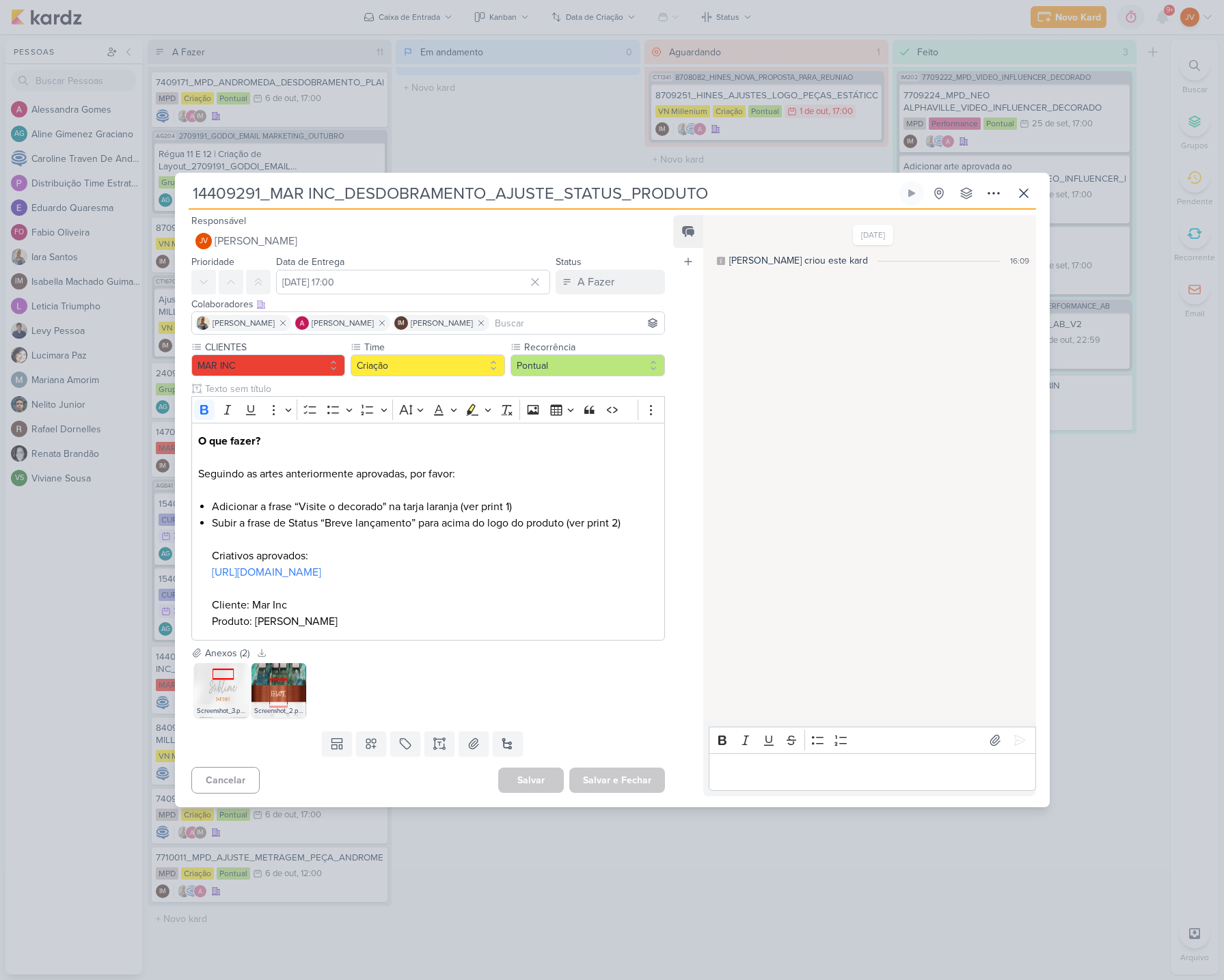
drag, startPoint x: 1101, startPoint y: 887, endPoint x: 1126, endPoint y: 893, distance: 25.7
click at [1101, 887] on div "14409291_MAR INC_DESDOBRAMENTO_AJUSTE_STATUS_PRODUTO" at bounding box center [612, 490] width 1224 height 980
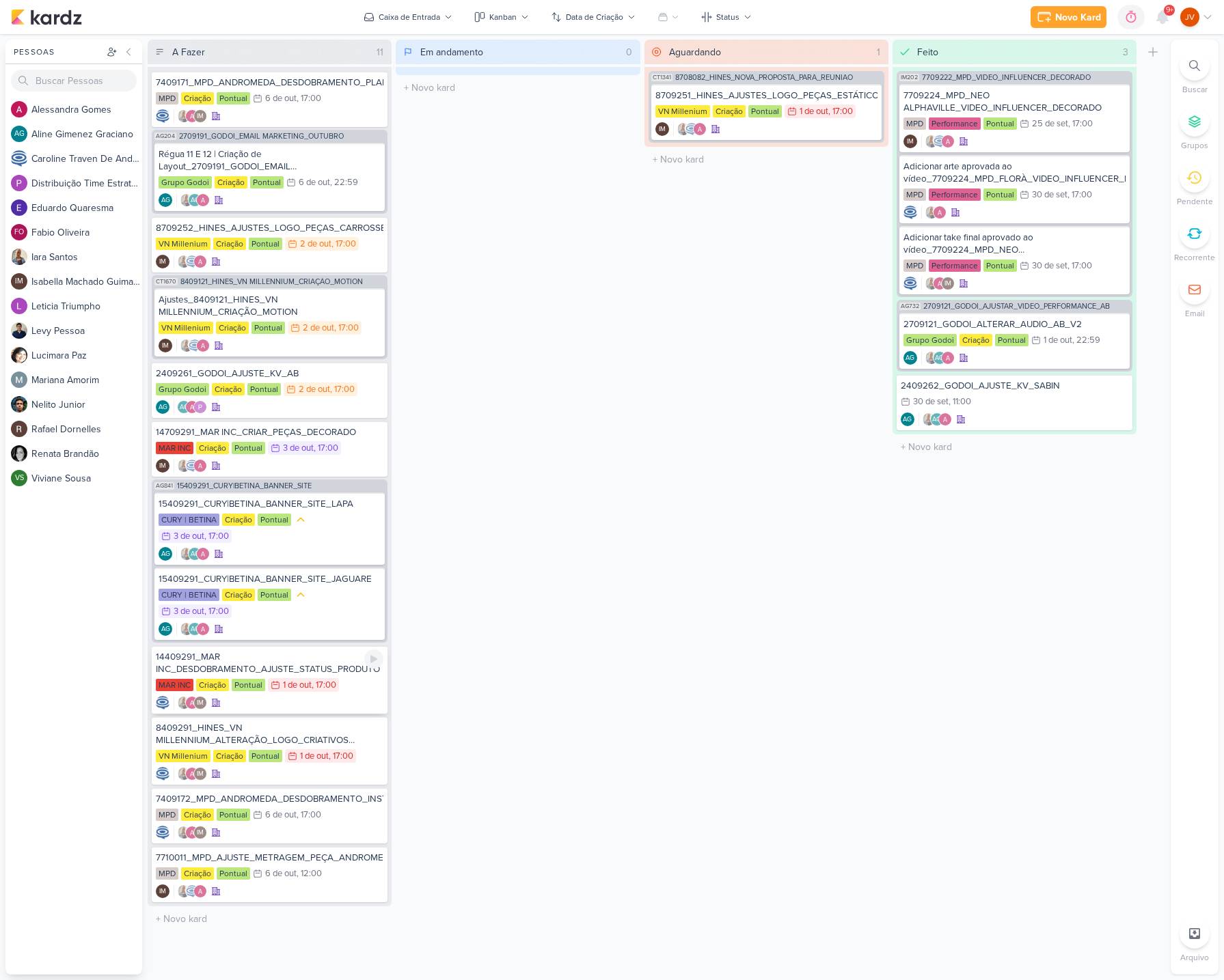
click at [280, 668] on div "14409291_MAR INC_DESDOBRAMENTO_AJUSTE_STATUS_PRODUTO" at bounding box center [269, 663] width 227 height 24
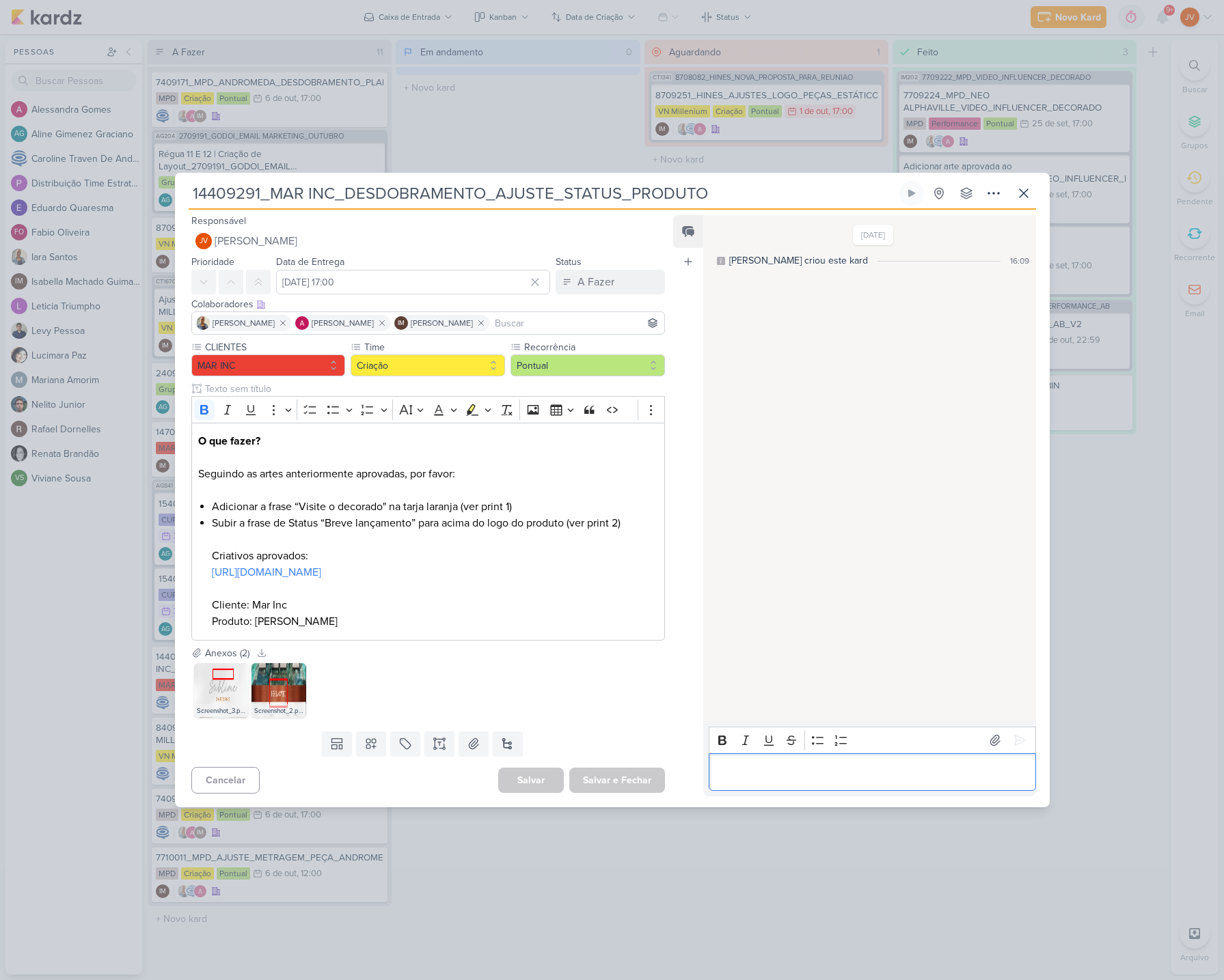
click at [756, 769] on p "Editor editing area: main" at bounding box center [873, 772] width 312 height 16
click at [1026, 728] on div "Bold Italic Underline Strikethrough Bulleted List Numbered List" at bounding box center [873, 740] width 320 height 26
click at [1019, 734] on icon at bounding box center [1019, 740] width 13 height 13
click at [1158, 636] on div "14409291_MAR INC_DESDOBRAMENTO_AJUSTE_STATUS_PRODUTO" at bounding box center [612, 490] width 1224 height 980
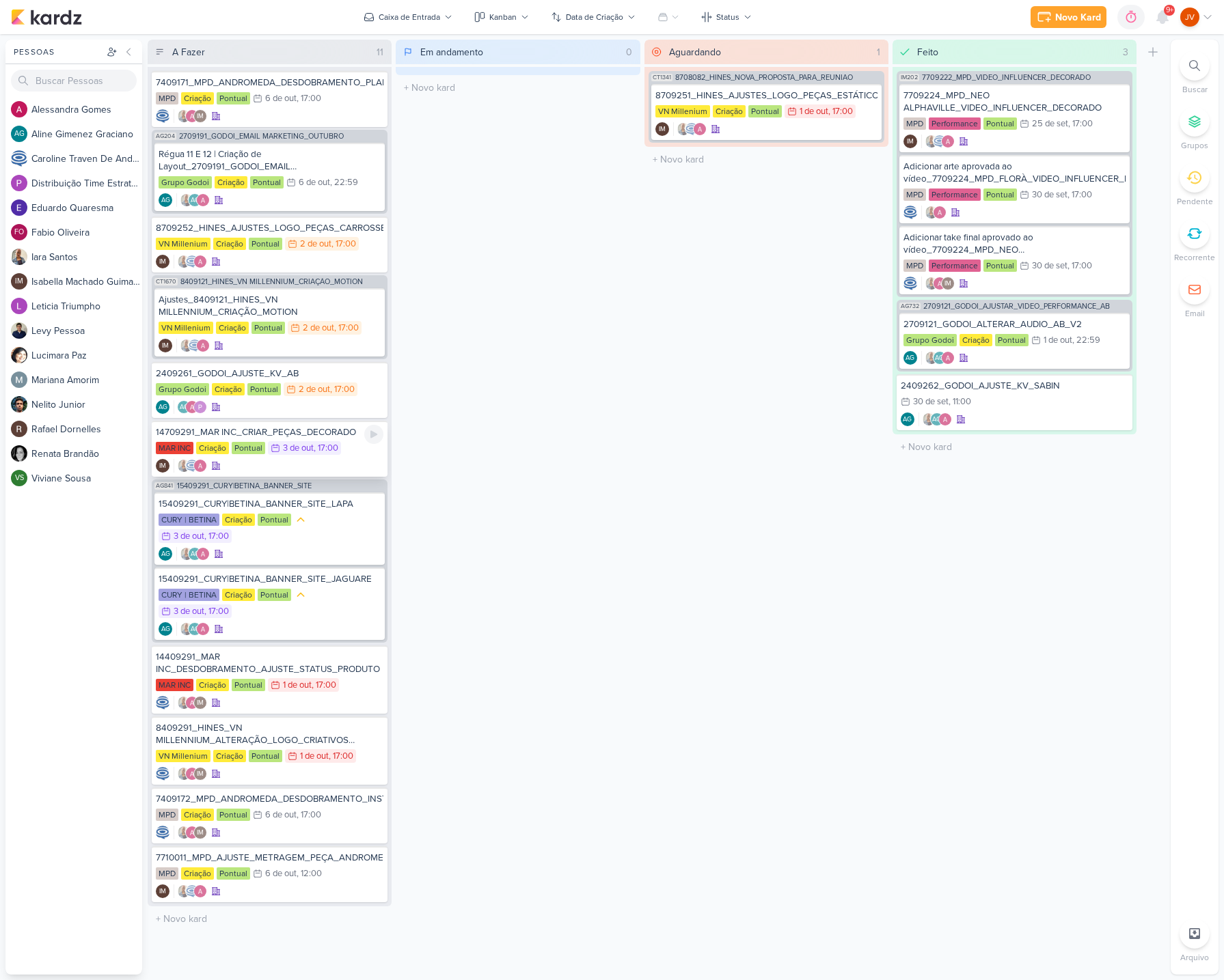
click at [232, 436] on div "14709291_MAR INC_CRIAR_PEÇAS_DECORADO" at bounding box center [269, 433] width 227 height 12
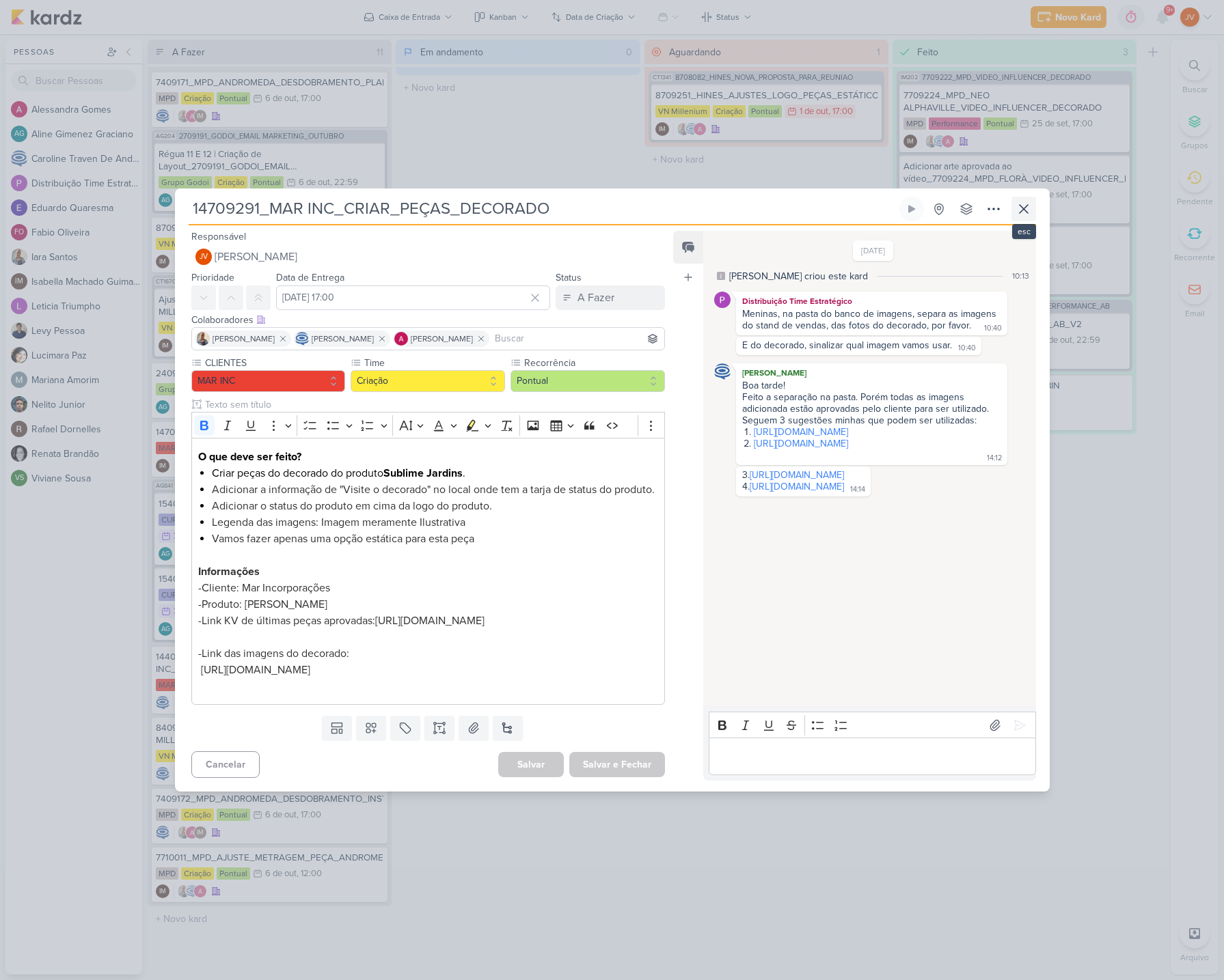
click at [1030, 201] on icon at bounding box center [1023, 208] width 16 height 16
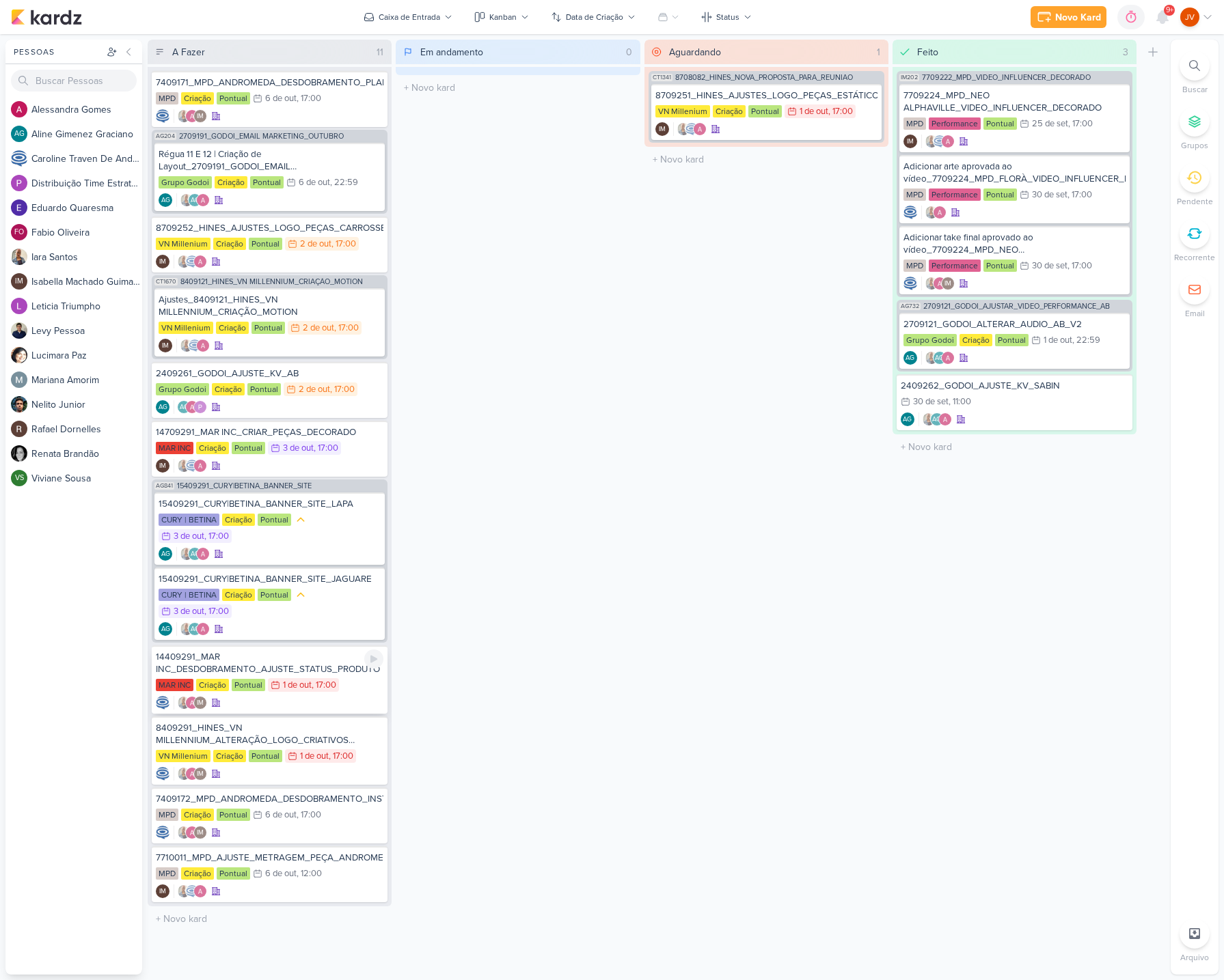
click at [305, 668] on div "14409291_MAR INC_DESDOBRAMENTO_AJUSTE_STATUS_PRODUTO" at bounding box center [269, 663] width 227 height 24
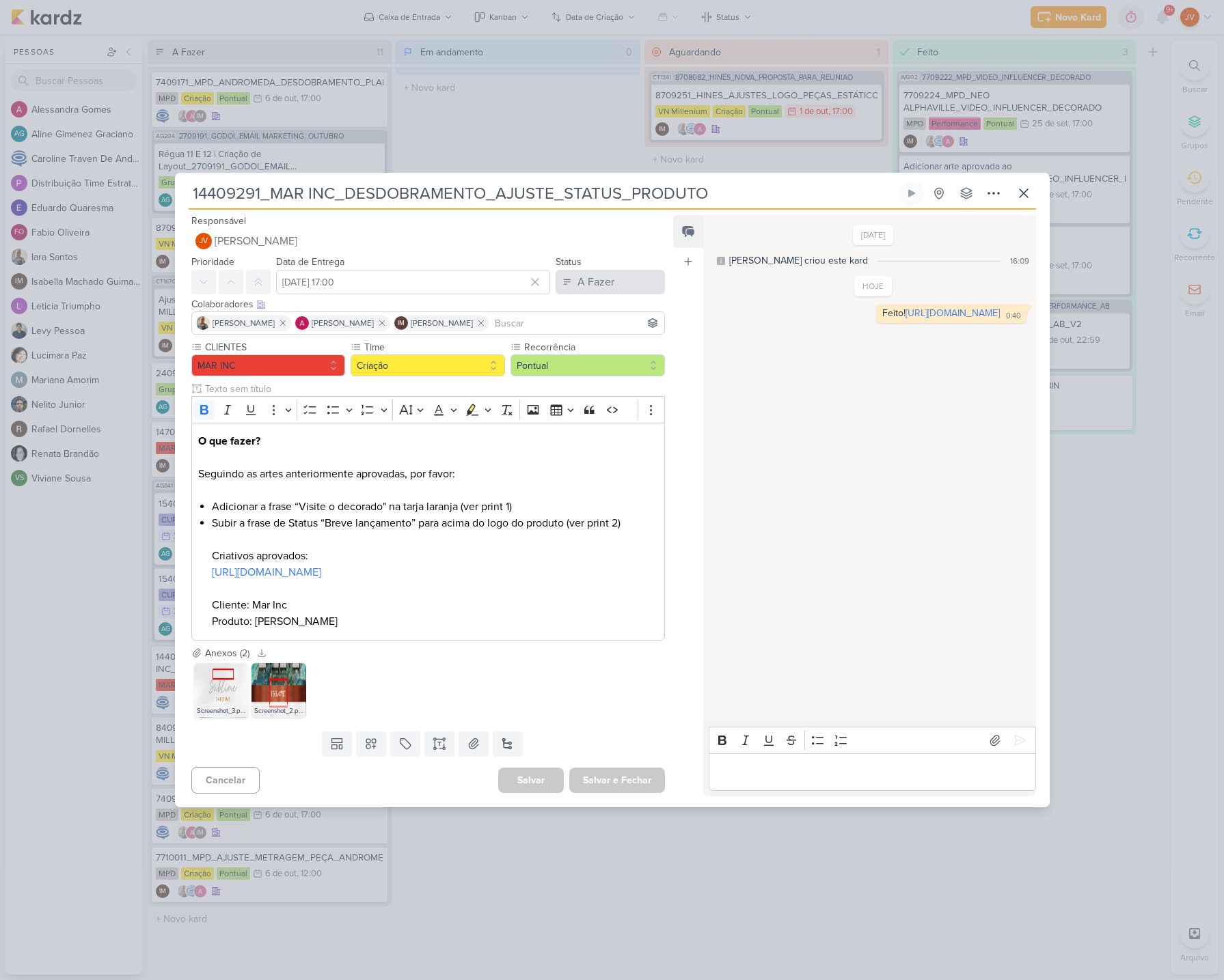
click at [594, 276] on div "A Fazer" at bounding box center [595, 282] width 37 height 16
click at [581, 351] on div "Aguardando" at bounding box center [594, 358] width 52 height 14
click at [619, 779] on button "Salvar e Fechar" at bounding box center [617, 780] width 95 height 25
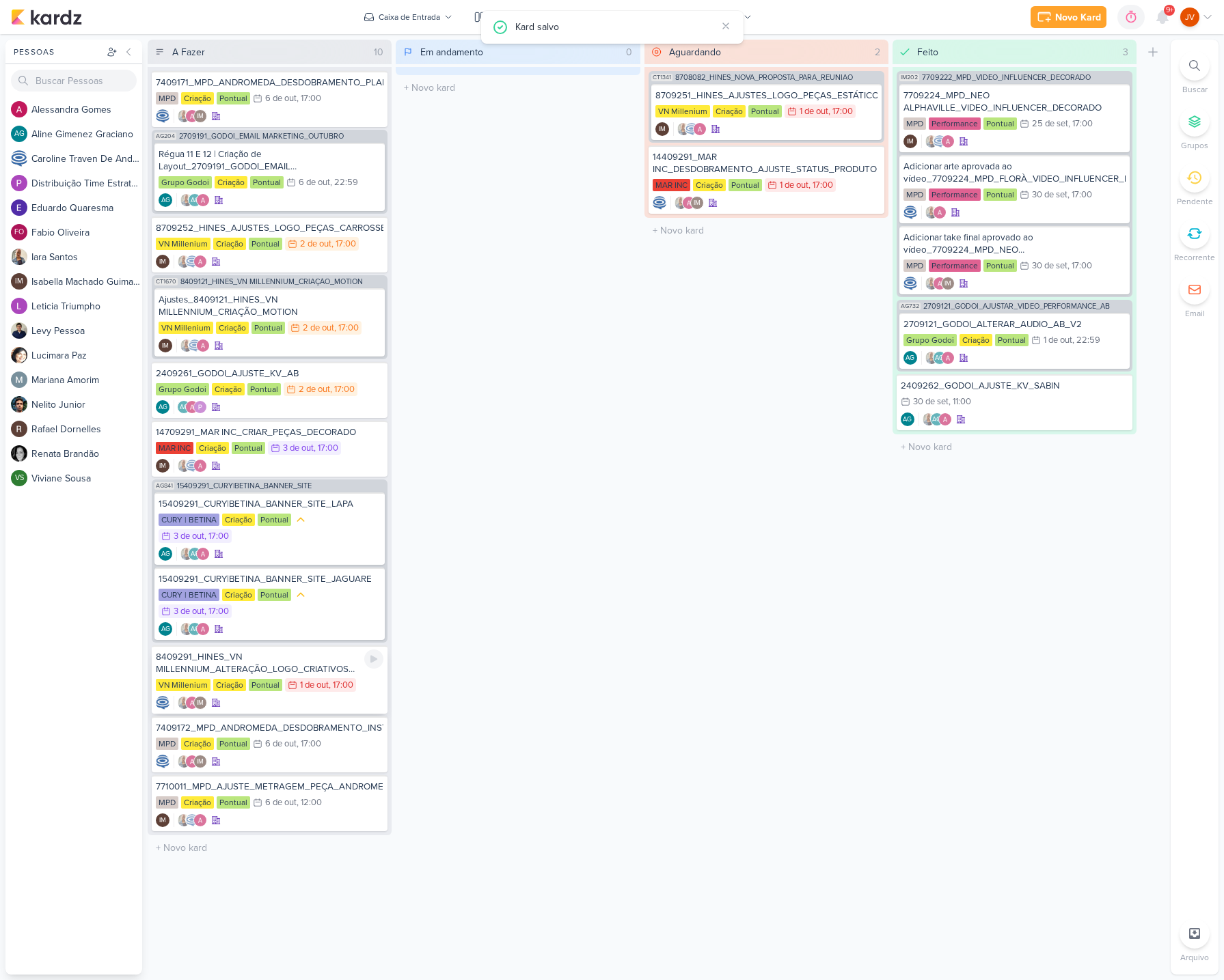
click at [303, 657] on div "8409291_HINES_VN MILLENNIUM_ALTERAÇÃO_LOGO_CRIATIVOS ATIVOS_ESTÁTICO" at bounding box center [269, 663] width 227 height 24
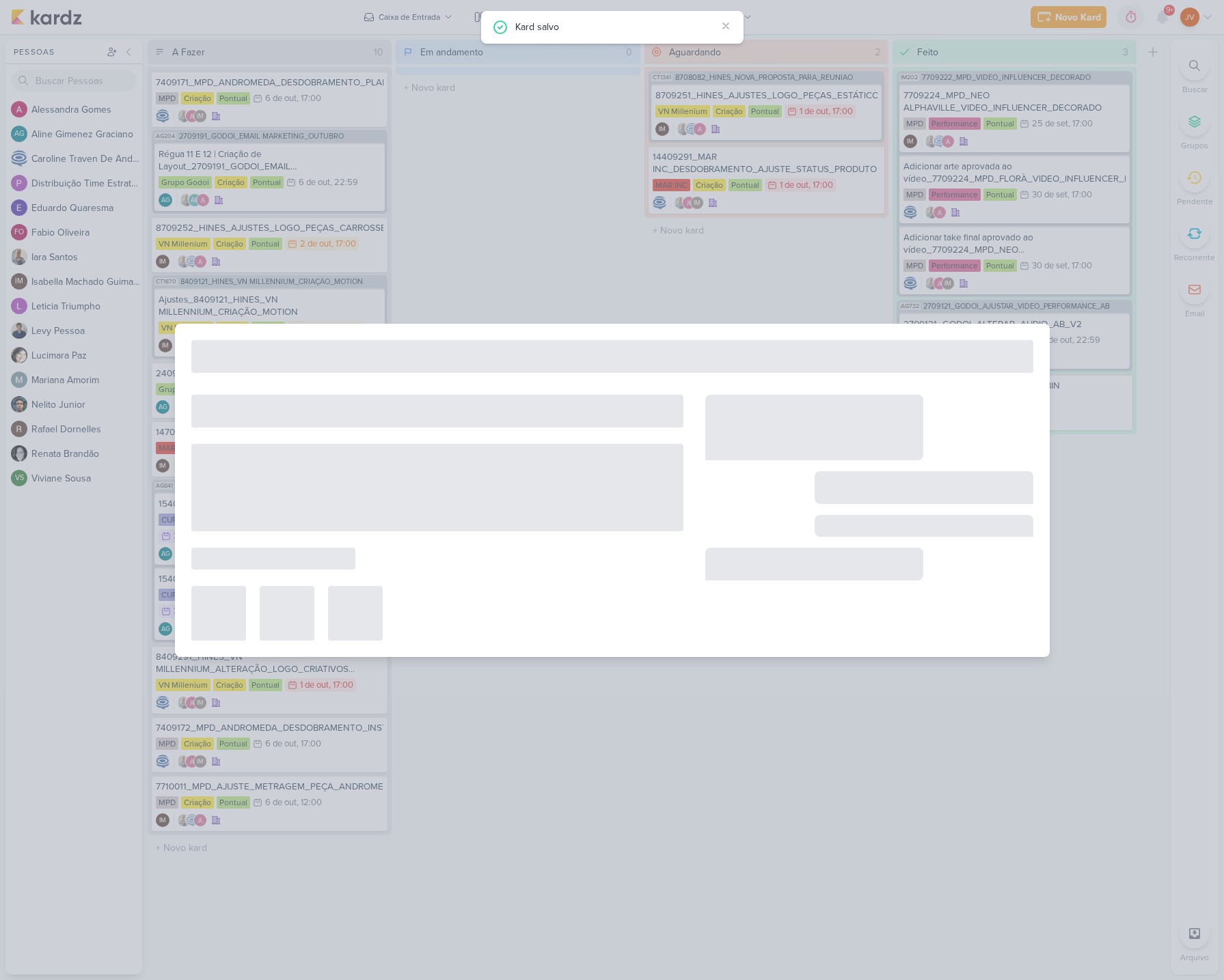
type input "8409291_HINES_VN MILLENNIUM_ALTERAÇÃO_LOGO_CRIATIVOS ATIVOS_ESTÁTICO"
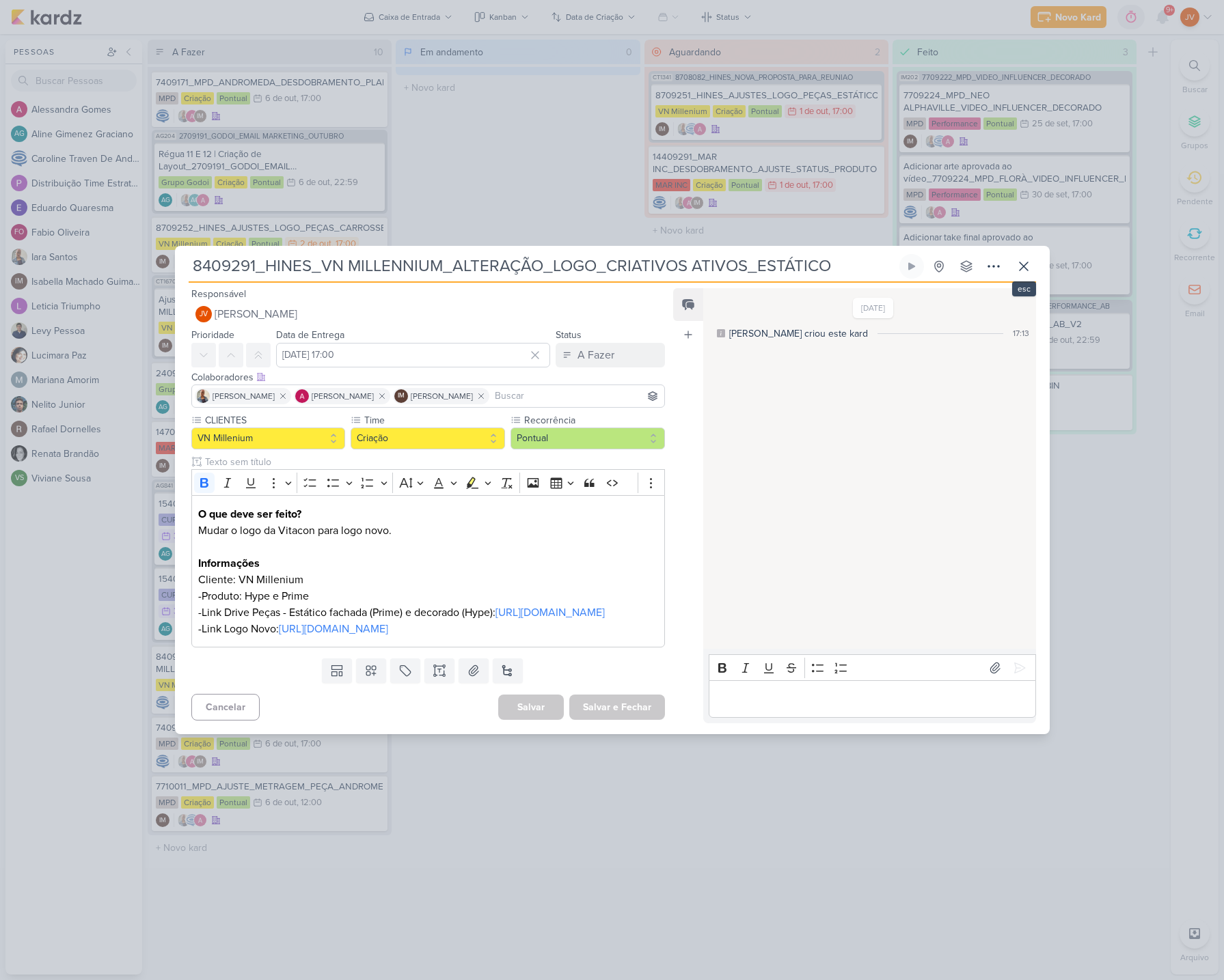
drag, startPoint x: 1027, startPoint y: 251, endPoint x: 1040, endPoint y: 255, distance: 13.6
click at [1026, 258] on icon at bounding box center [1023, 266] width 16 height 16
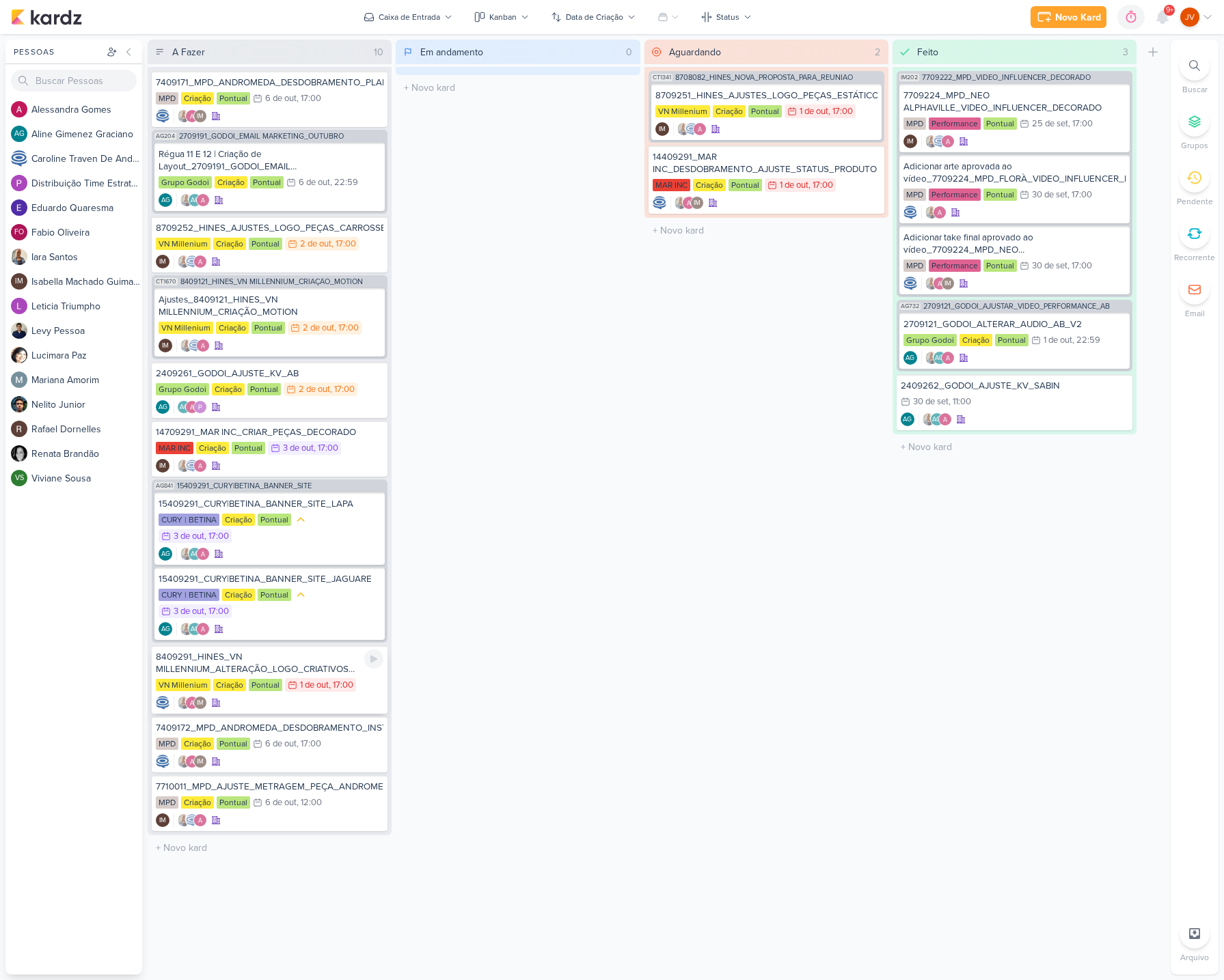
click at [309, 671] on div "8409291_HINES_VN MILLENNIUM_ALTERAÇÃO_LOGO_CRIATIVOS ATIVOS_ESTÁTICO" at bounding box center [269, 663] width 227 height 24
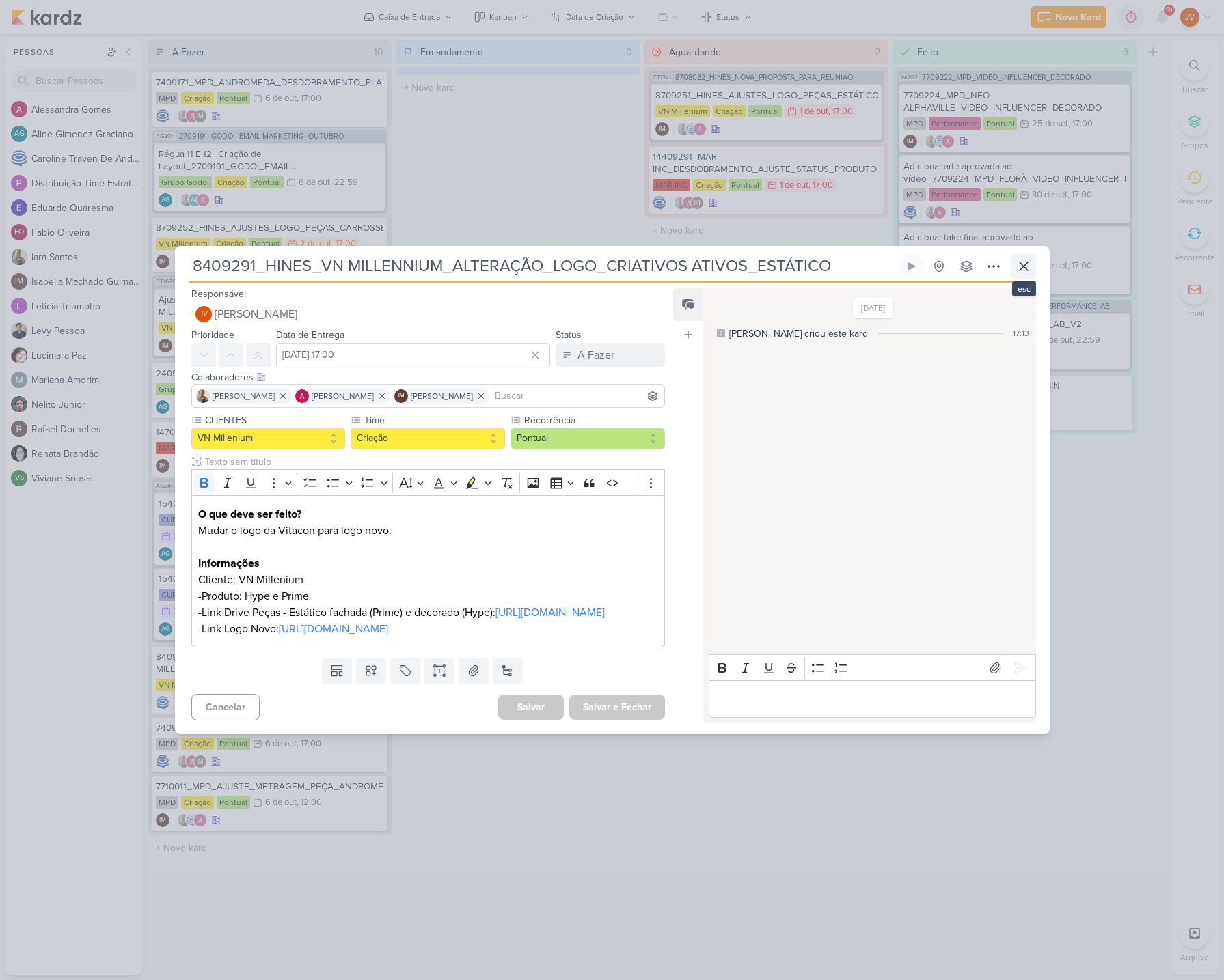
click at [1023, 258] on icon at bounding box center [1023, 266] width 16 height 16
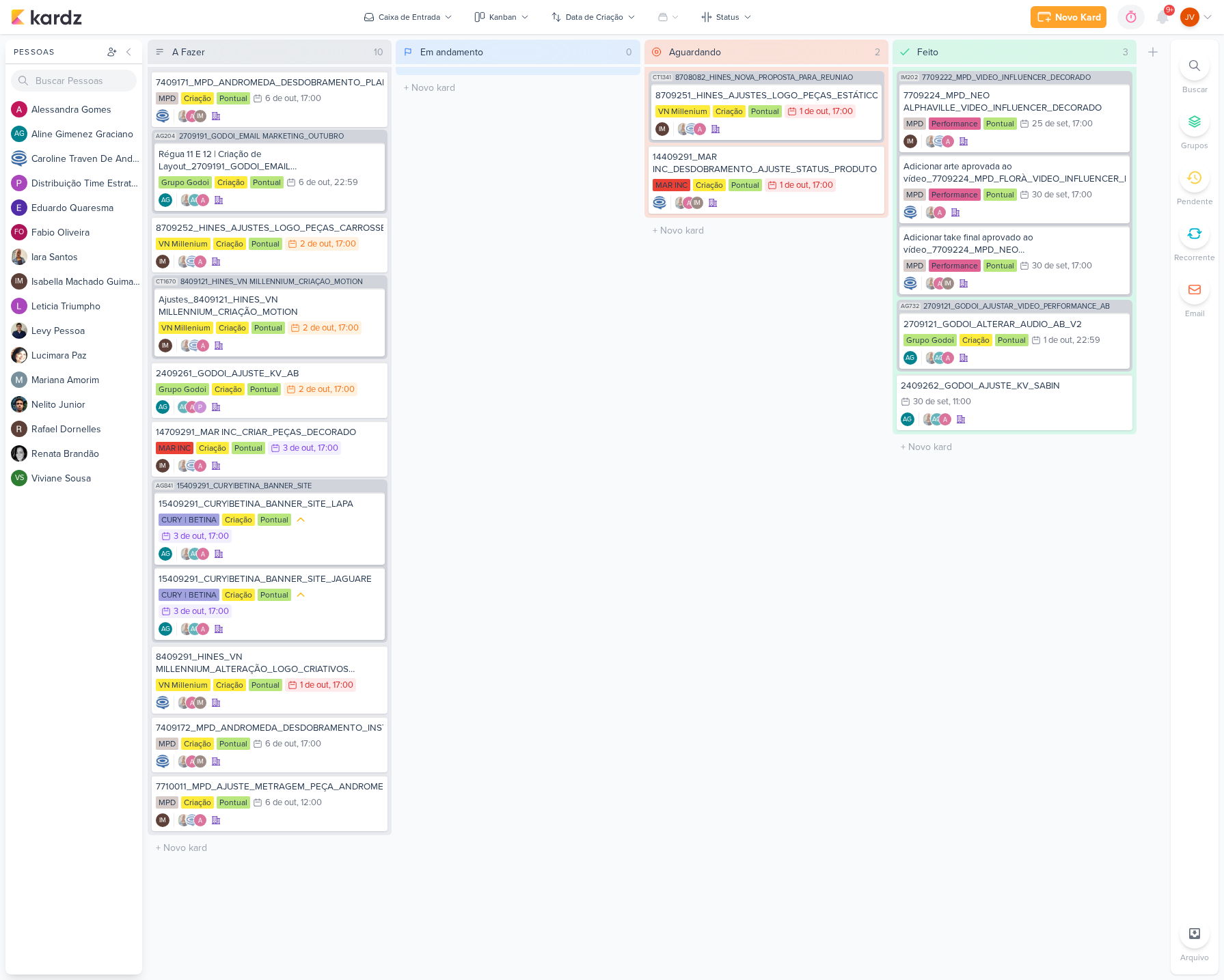
click at [457, 608] on div "Em andamento 0 Mover Para Esquerda Mover Para Direita [GEOGRAPHIC_DATA] O títul…" at bounding box center [518, 508] width 244 height 935
click at [286, 668] on div "8409291_HINES_VN MILLENNIUM_ALTERAÇÃO_LOGO_CRIATIVOS ATIVOS_ESTÁTICO" at bounding box center [269, 663] width 227 height 24
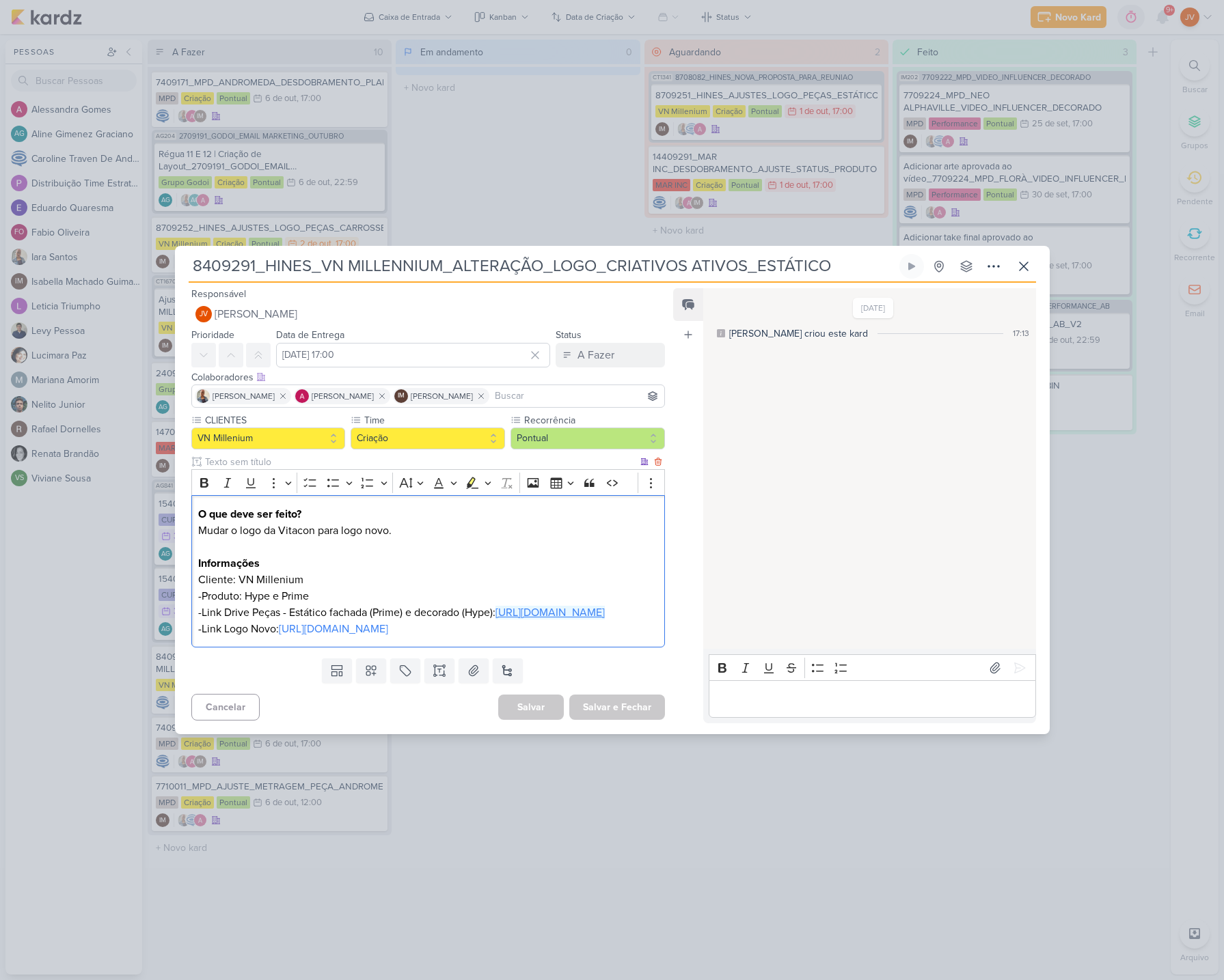
click at [495, 615] on link "[URL][DOMAIN_NAME]" at bounding box center [550, 612] width 109 height 13
click at [294, 636] on link "[URL][DOMAIN_NAME]" at bounding box center [334, 629] width 109 height 13
